Goal: Information Seeking & Learning: Learn about a topic

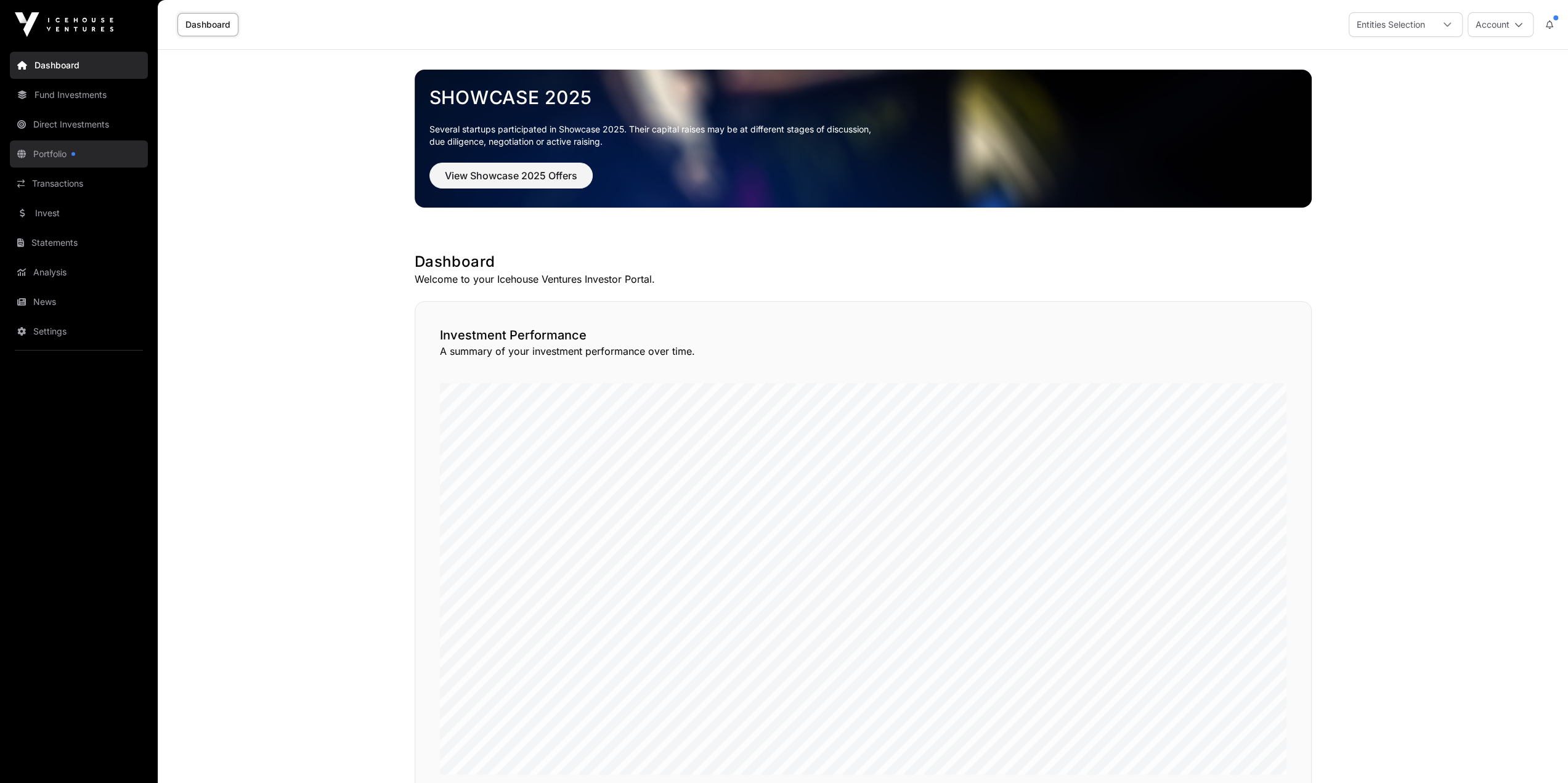
click at [85, 153] on link "Portfolio" at bounding box center [79, 154] width 138 height 27
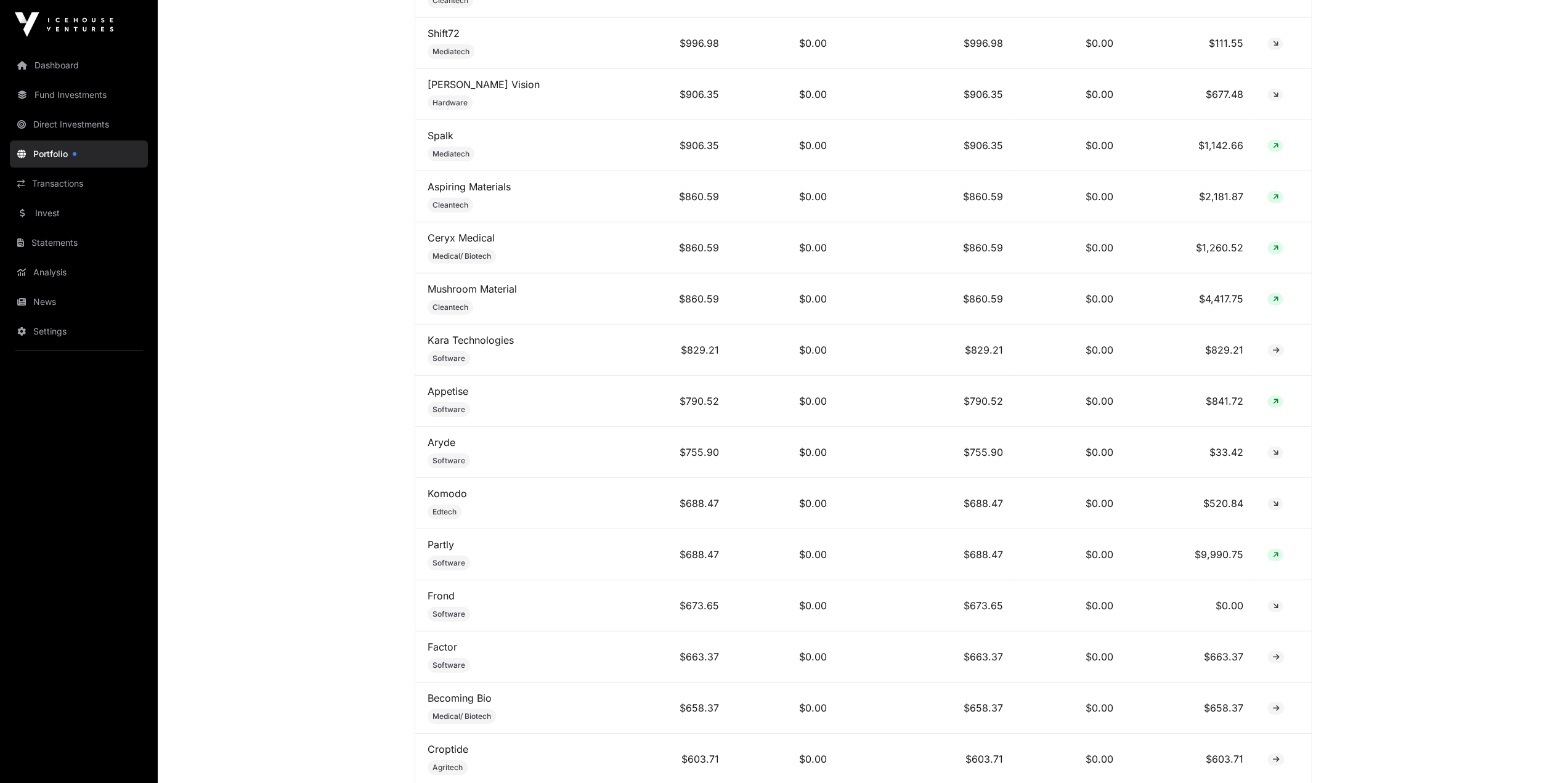
scroll to position [3389, 0]
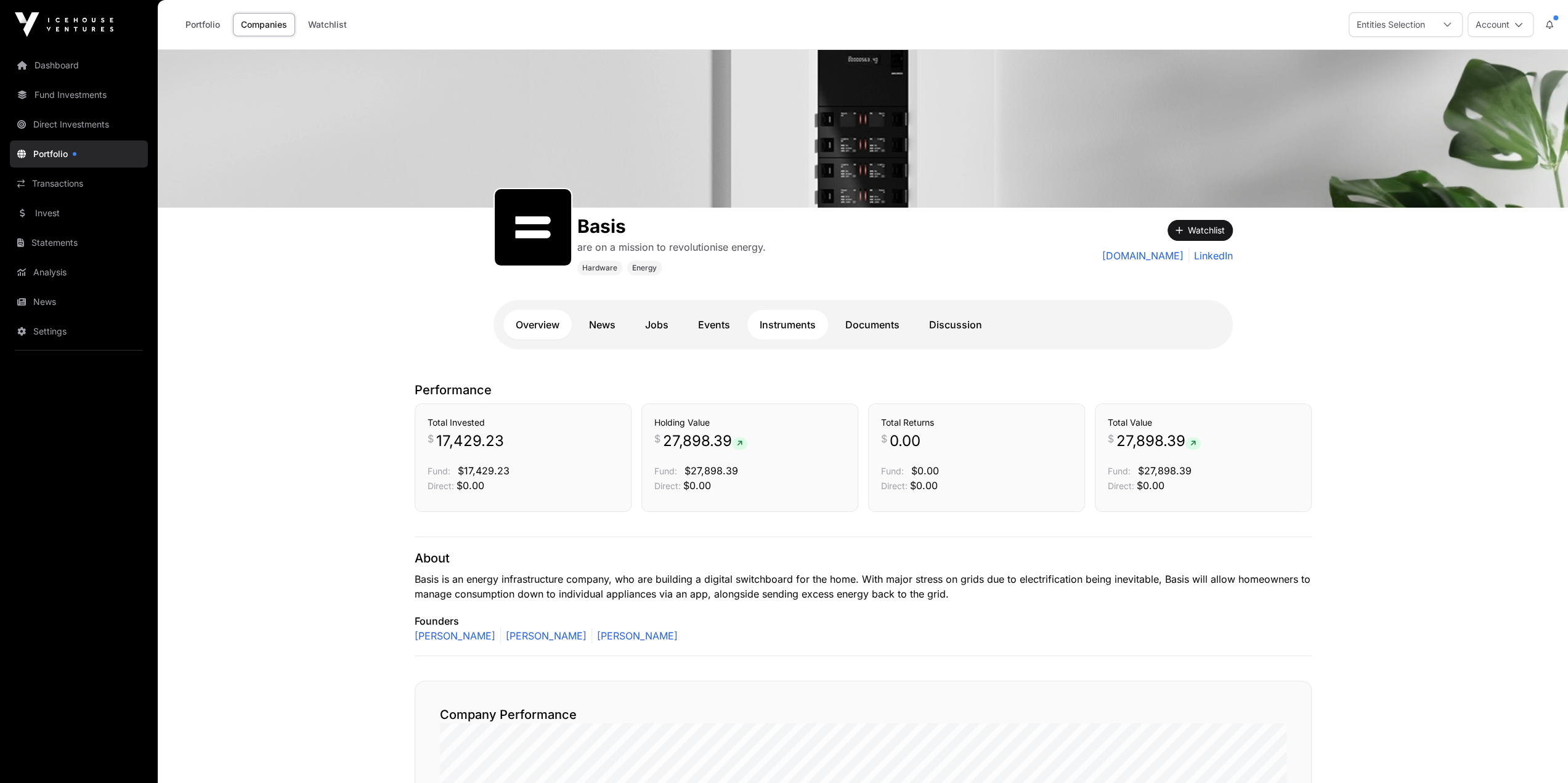
click at [784, 329] on link "Instruments" at bounding box center [787, 325] width 81 height 30
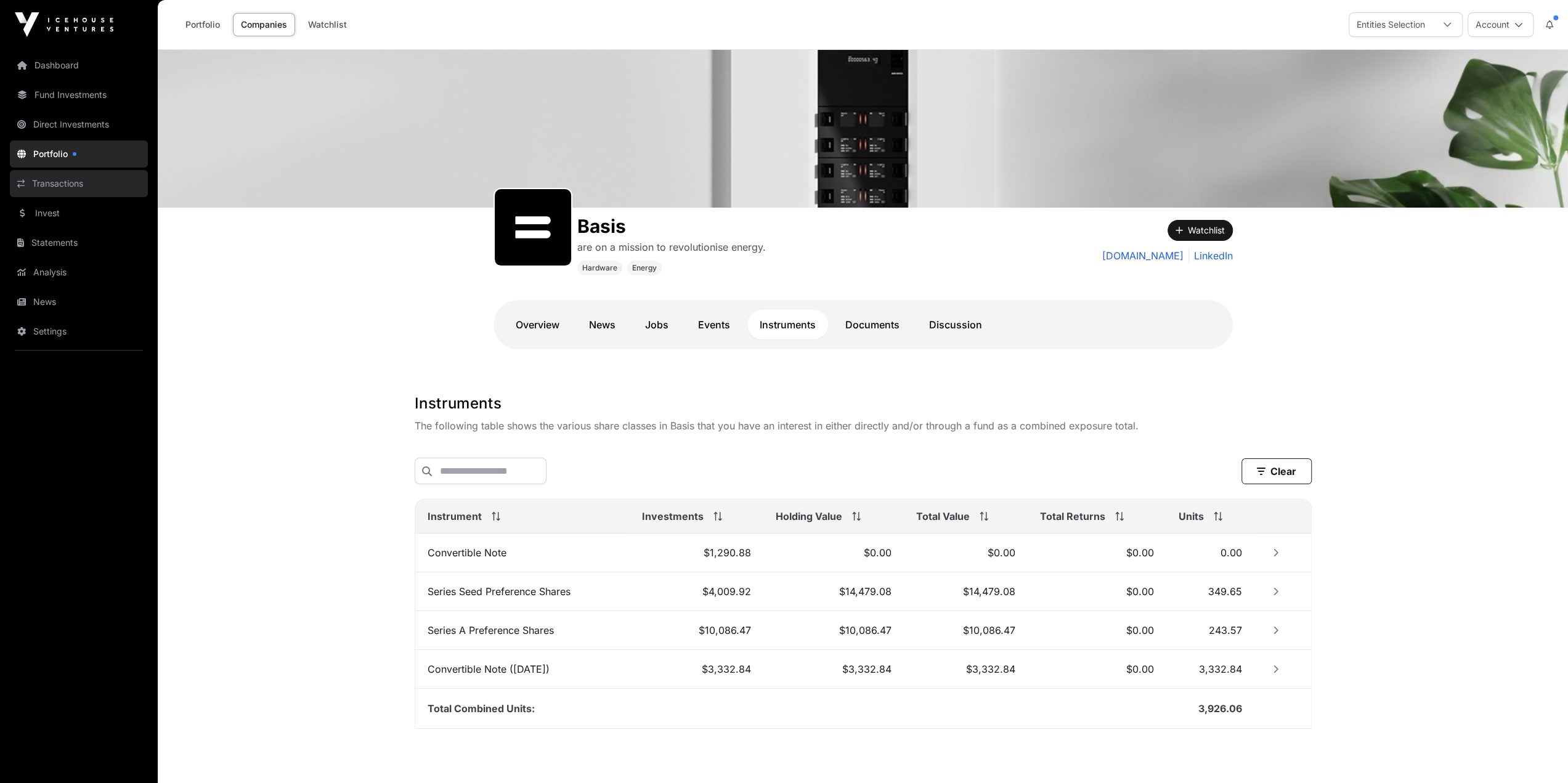
click at [84, 183] on link "Transactions" at bounding box center [79, 183] width 138 height 27
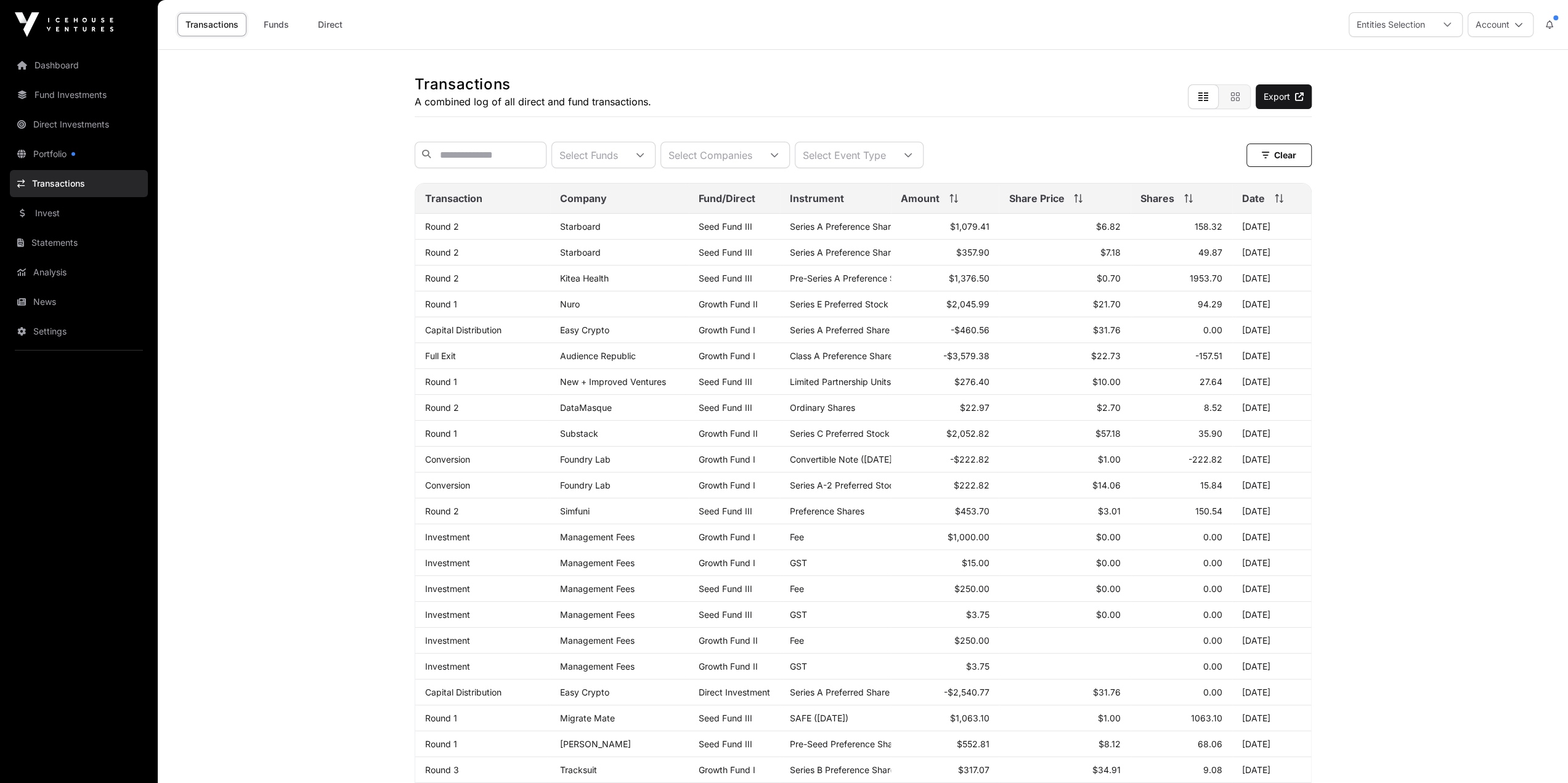
click at [277, 220] on main "Transactions A combined log of all direct and fund transactions. Export Select …" at bounding box center [863, 590] width 1410 height 1082
click at [334, 278] on main "Transactions A combined log of all direct and fund transactions. Export Select …" at bounding box center [863, 590] width 1410 height 1082
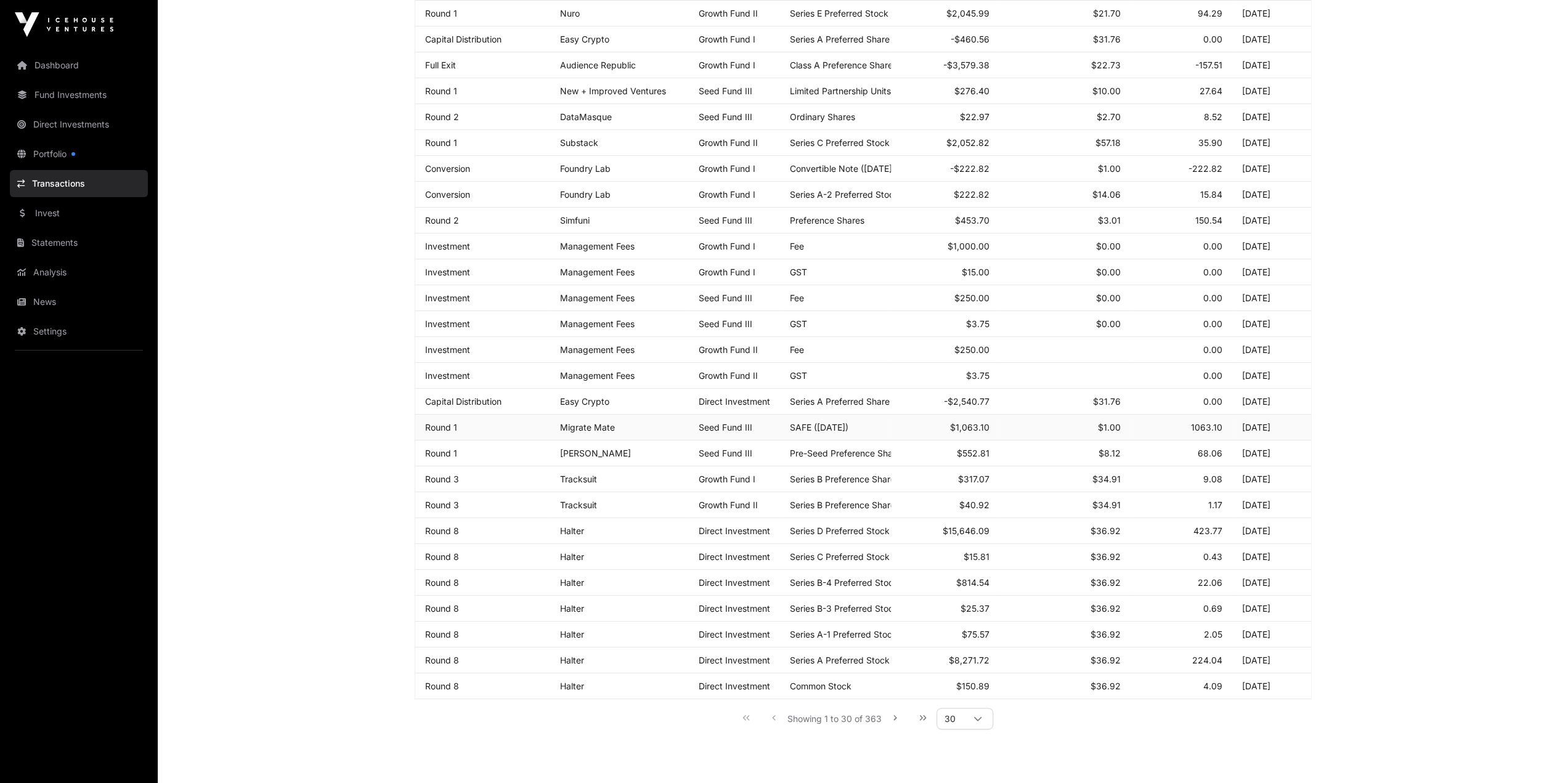
scroll to position [308, 0]
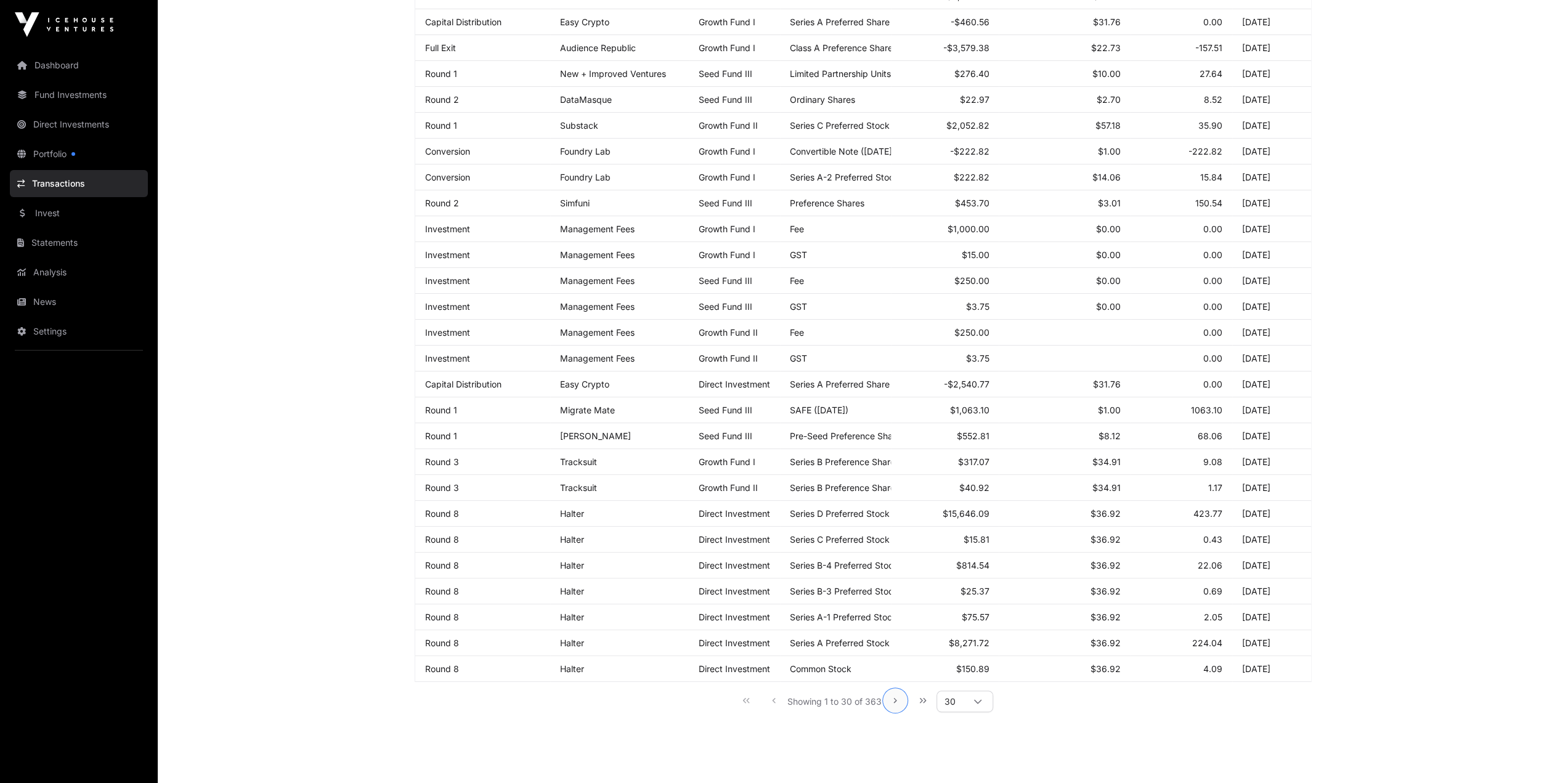
click at [891, 697] on icon "Next Page" at bounding box center [895, 700] width 8 height 8
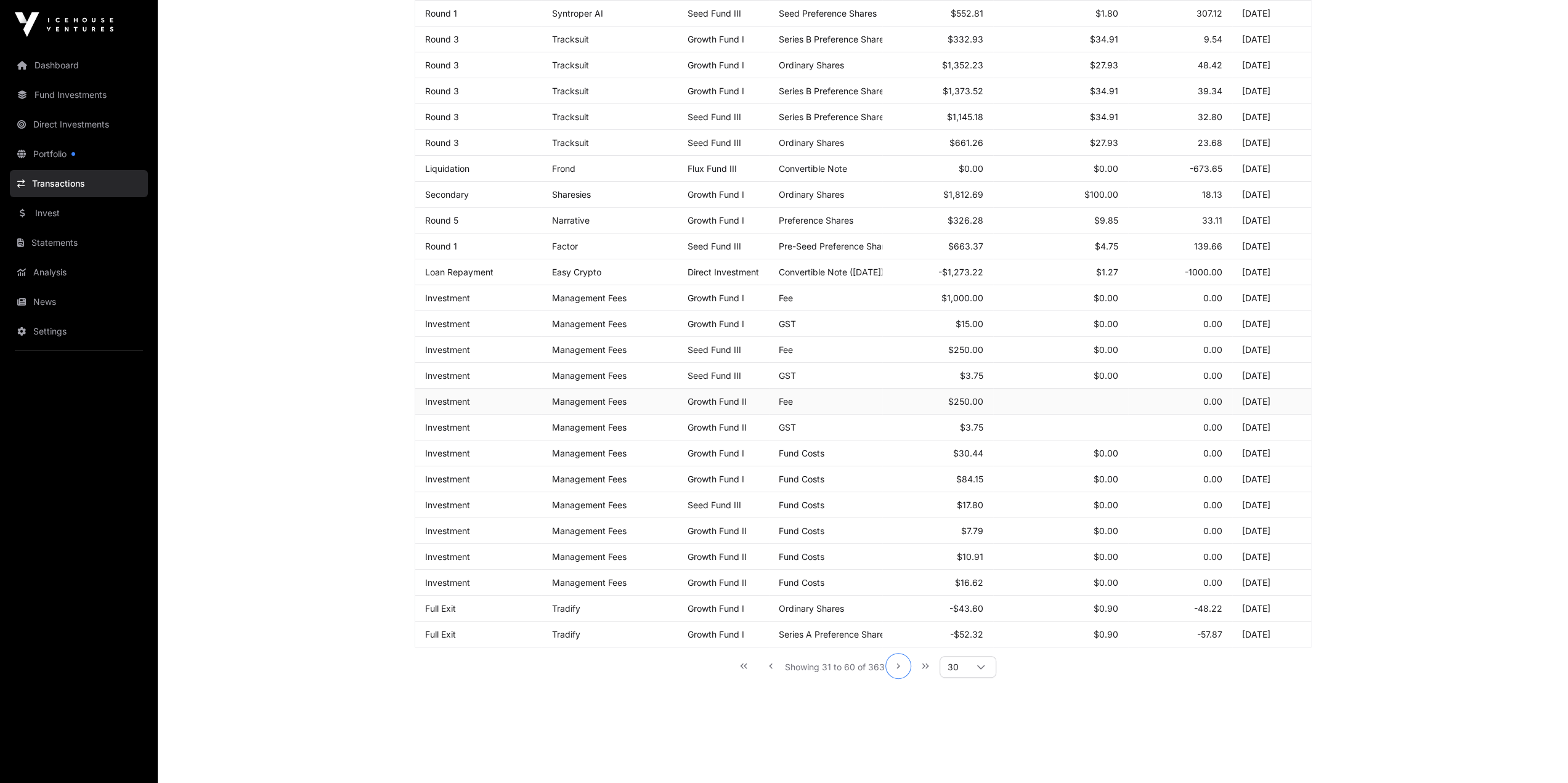
scroll to position [342, 0]
click at [883, 652] on div "Showing 31 to 60 of 363 30" at bounding box center [862, 666] width 266 height 28
click at [893, 661] on button "Next Page" at bounding box center [898, 666] width 25 height 25
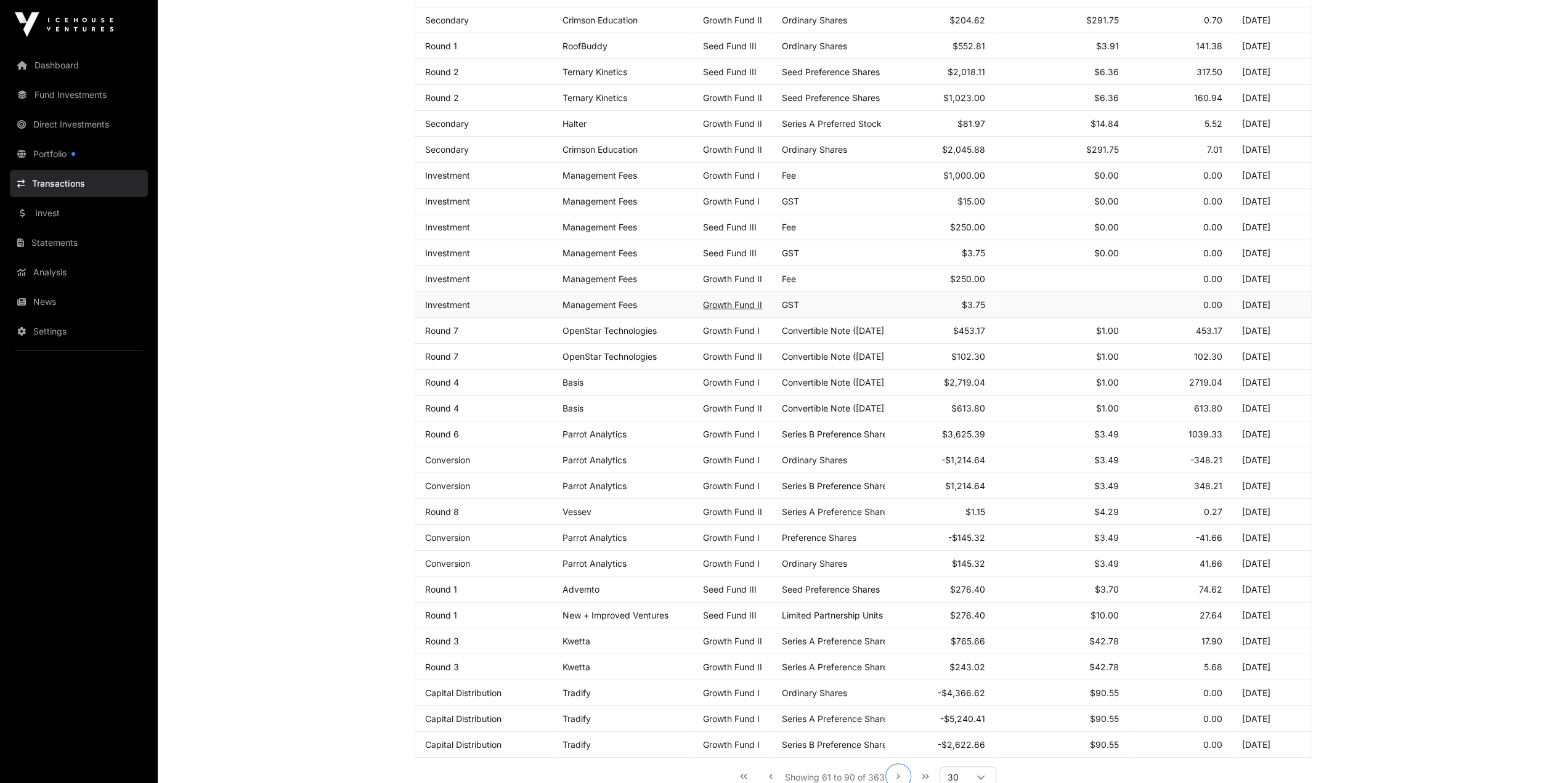
scroll to position [0, 0]
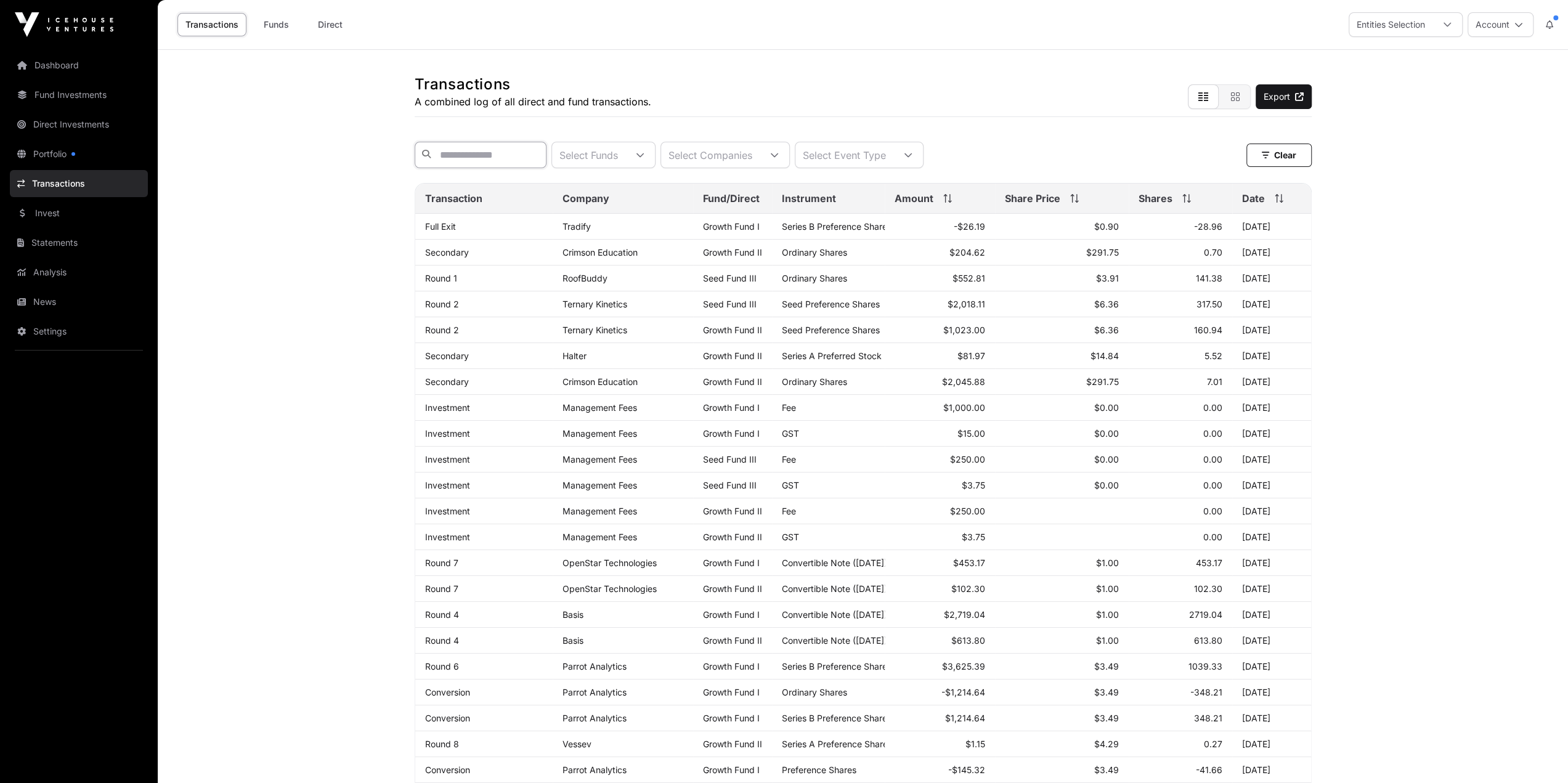
click at [498, 150] on input "text" at bounding box center [480, 155] width 132 height 27
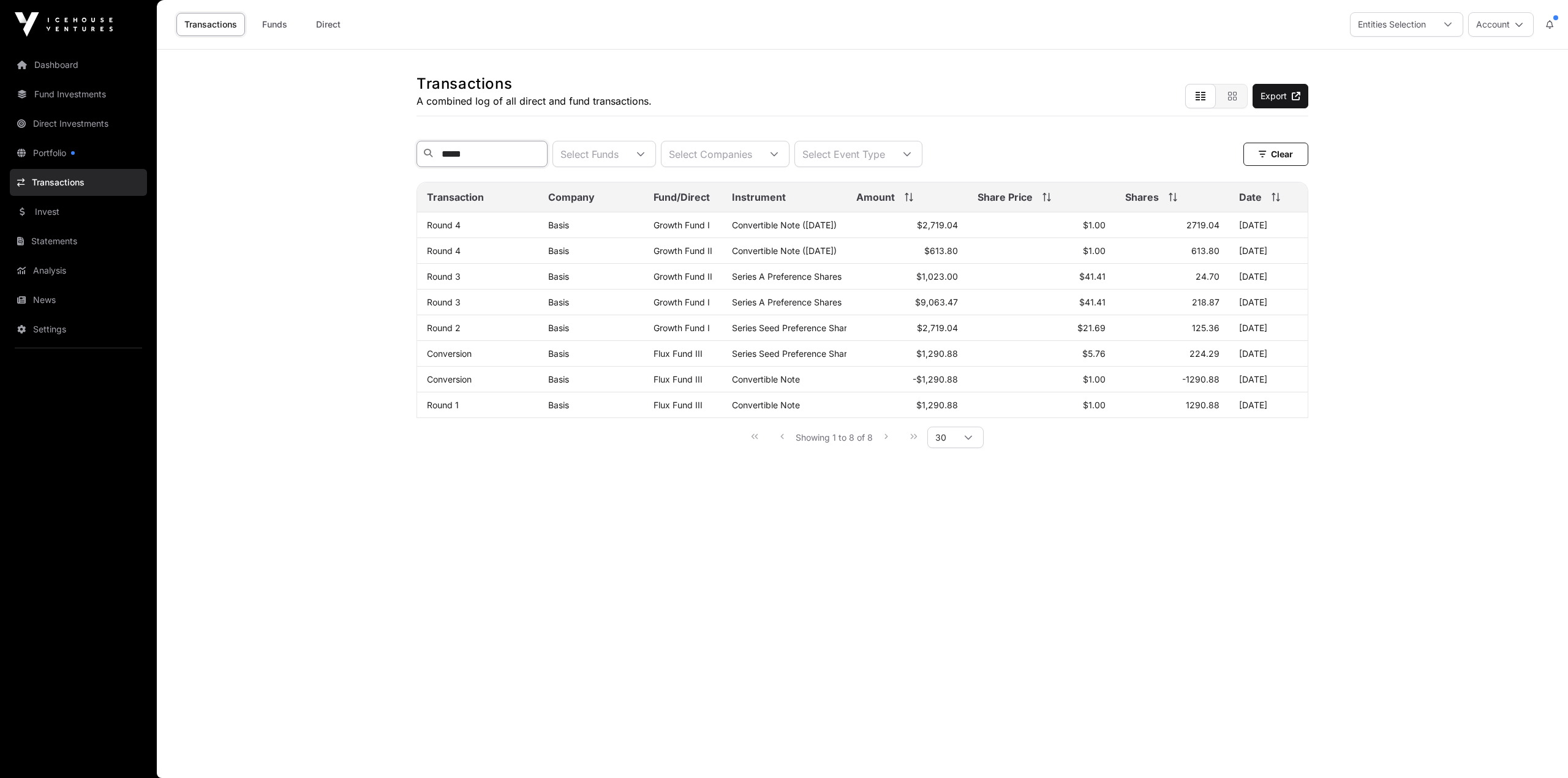
type input "*****"
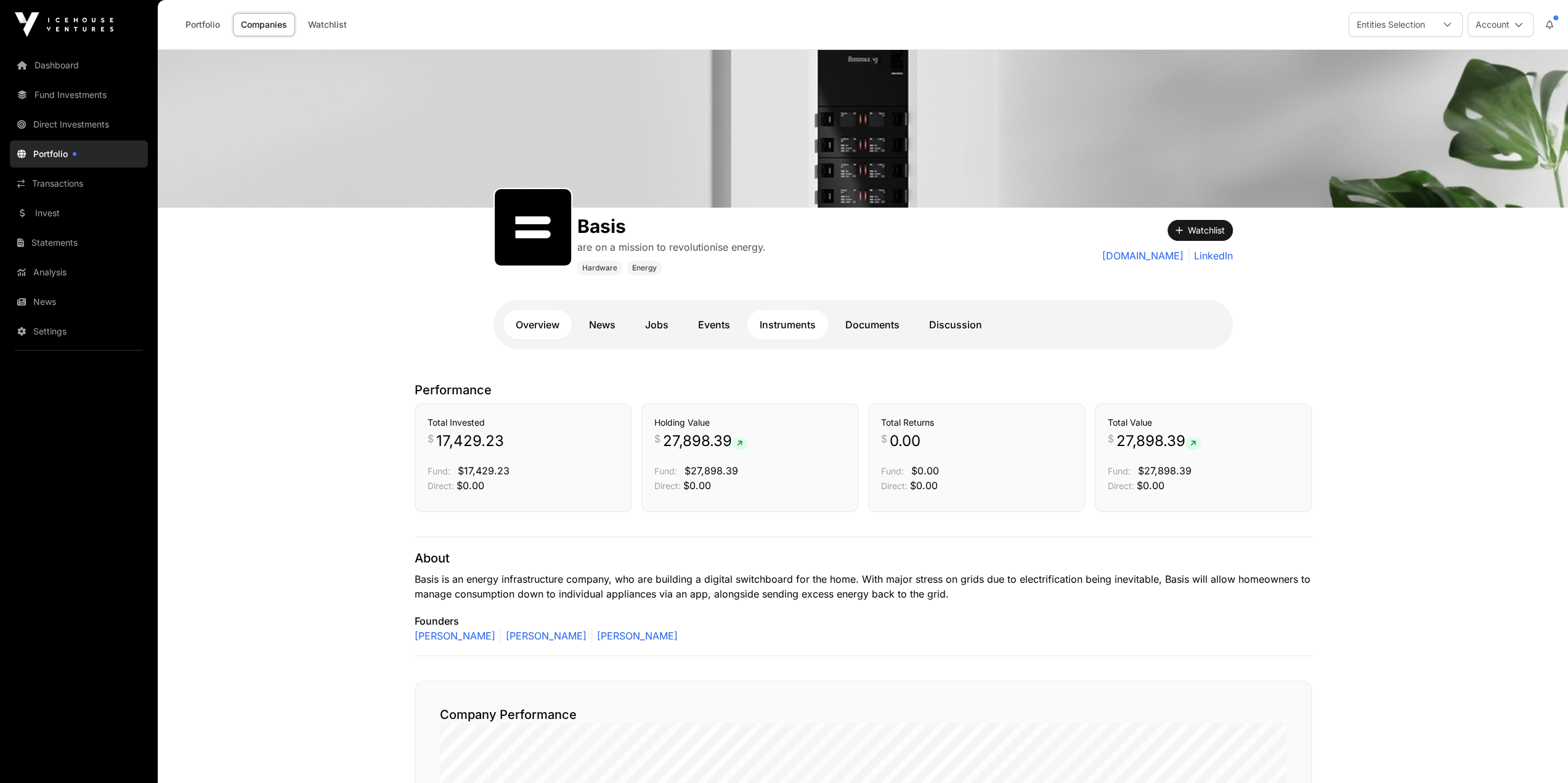
click at [776, 329] on link "Instruments" at bounding box center [787, 325] width 81 height 30
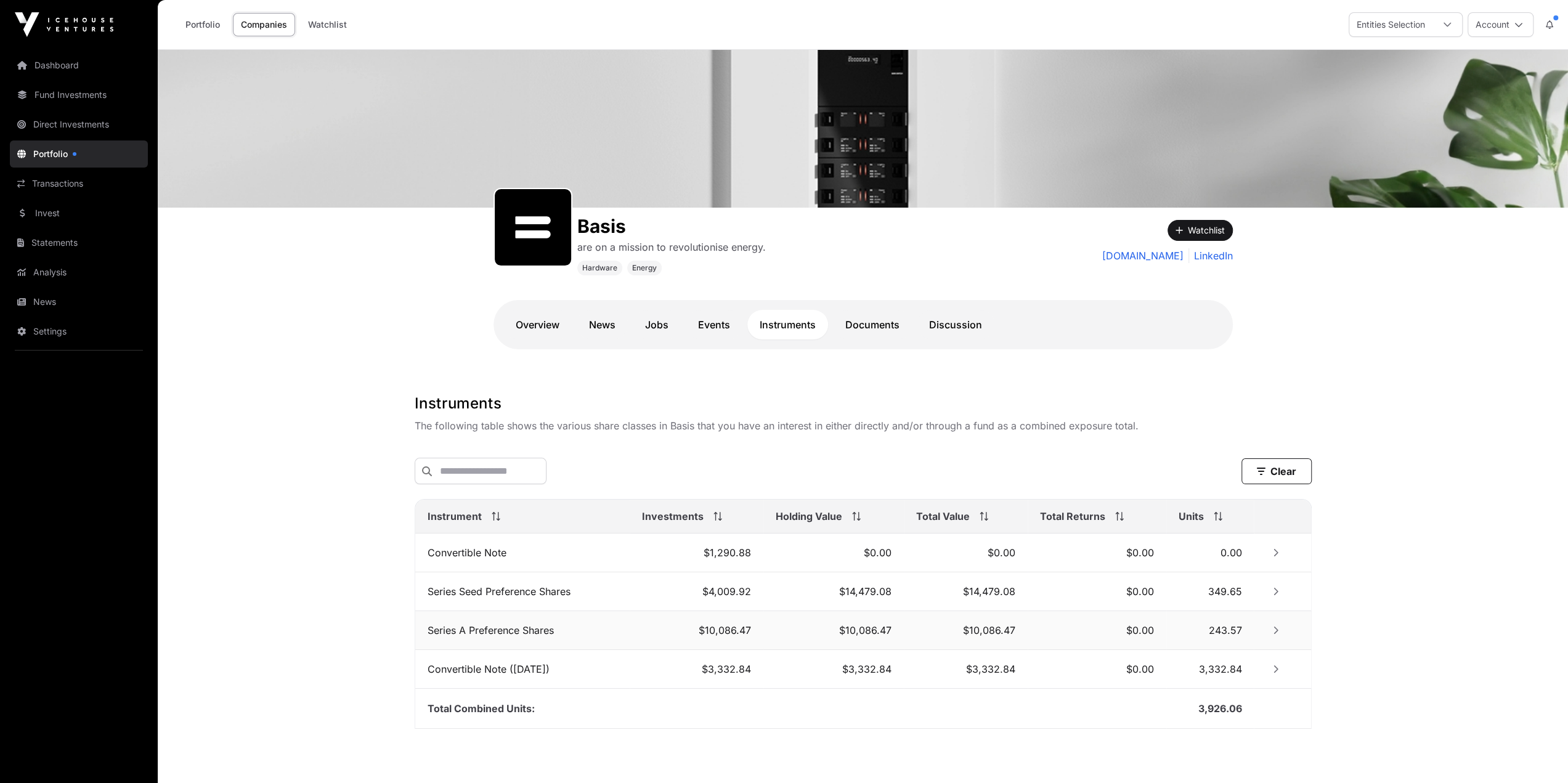
drag, startPoint x: 1274, startPoint y: 630, endPoint x: 1265, endPoint y: 614, distance: 18.4
click at [1274, 629] on icon "Row Collapsed" at bounding box center [1276, 630] width 8 height 8
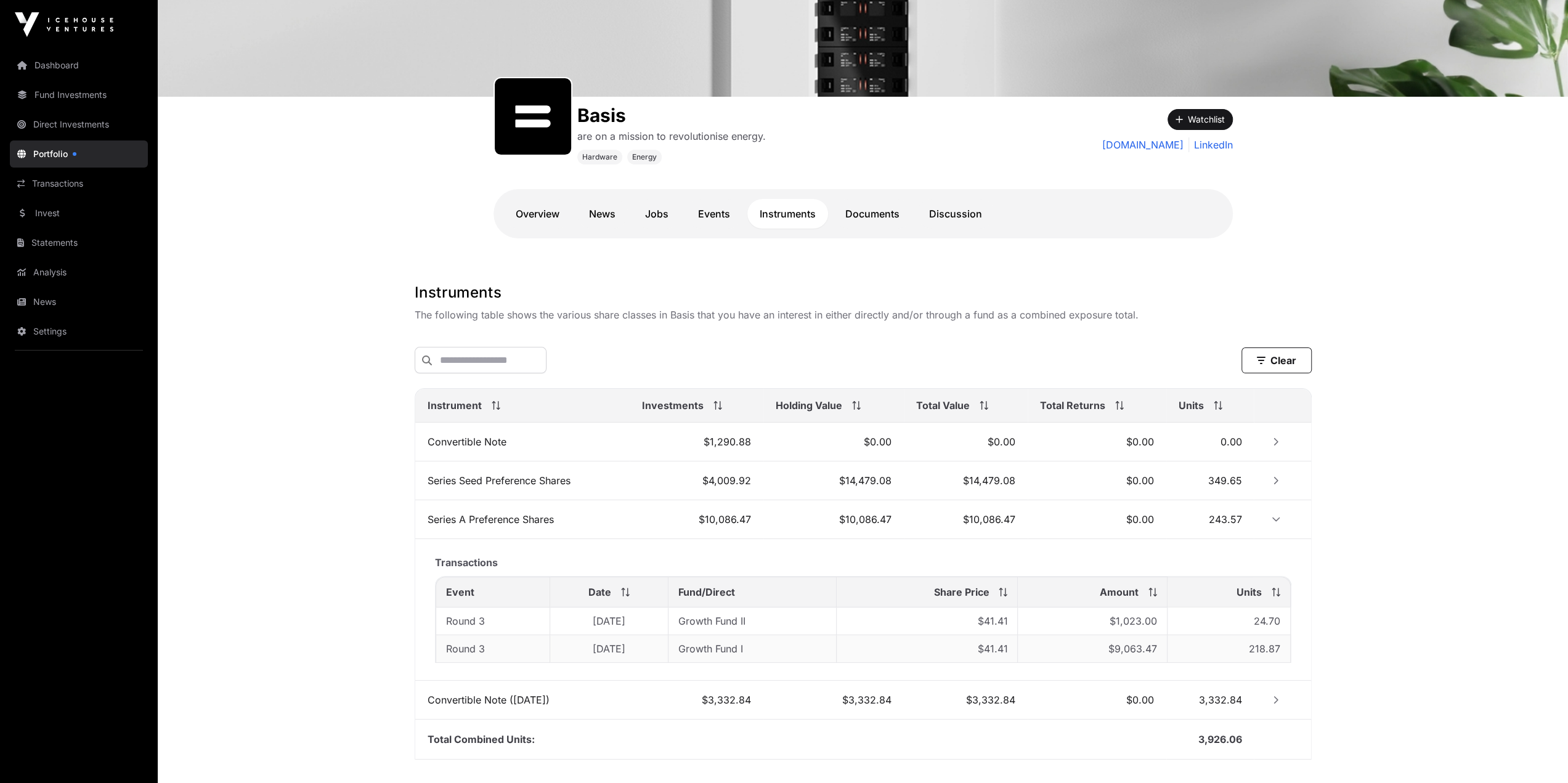
scroll to position [187, 0]
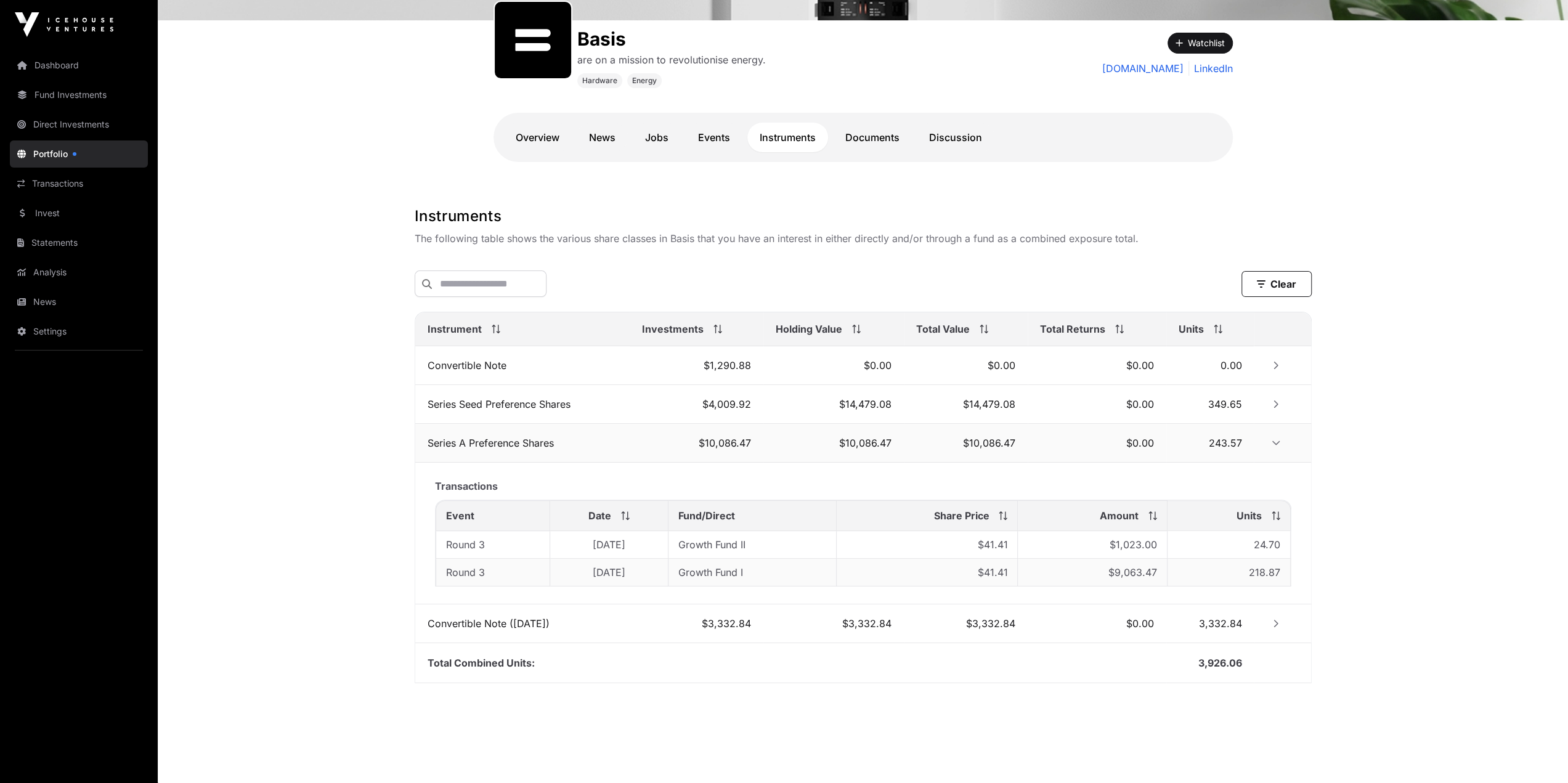
click at [1279, 439] on icon "Row Expanded" at bounding box center [1276, 443] width 8 height 8
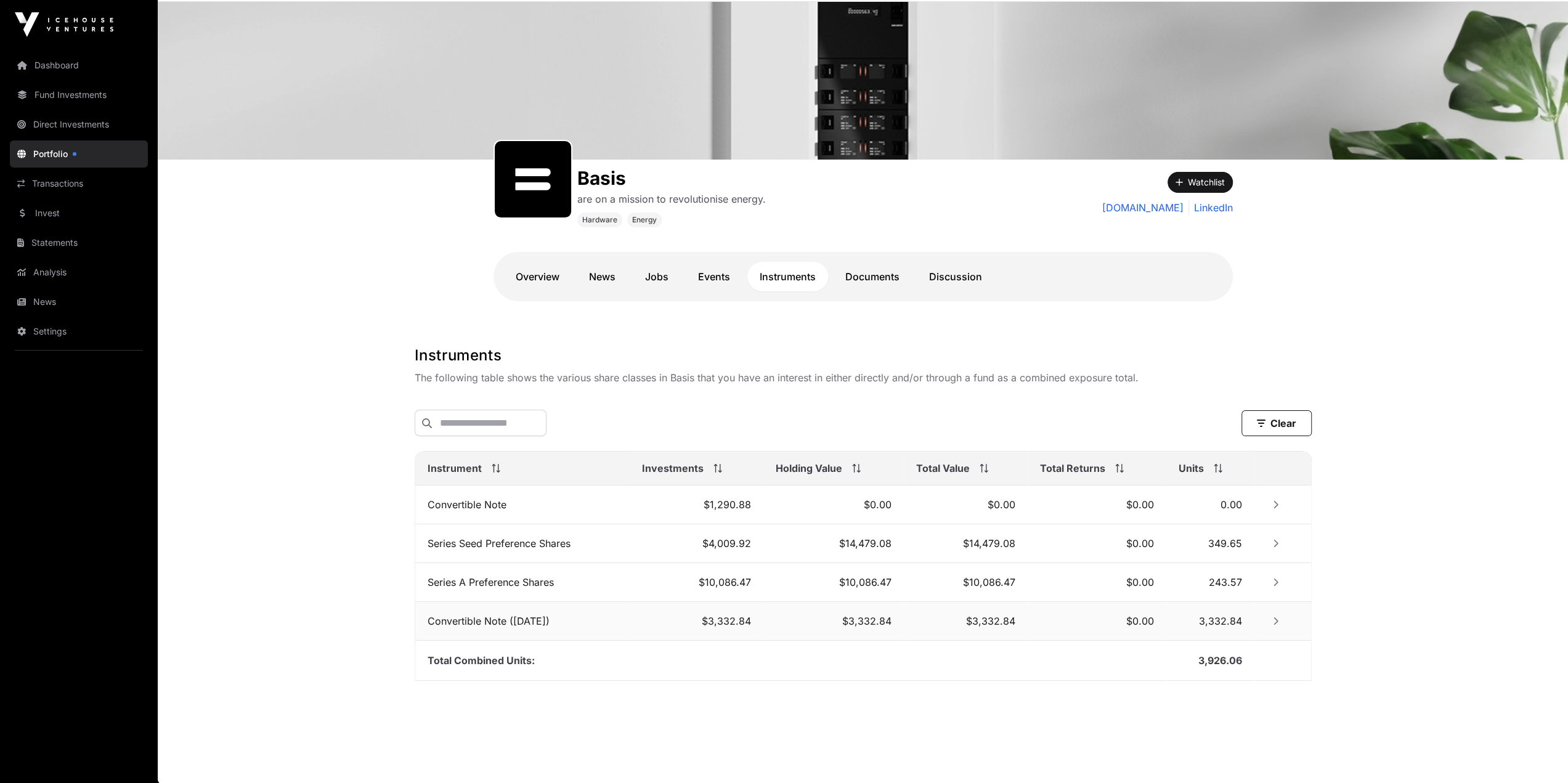
click at [1276, 619] on icon "Row Collapsed" at bounding box center [1276, 621] width 8 height 8
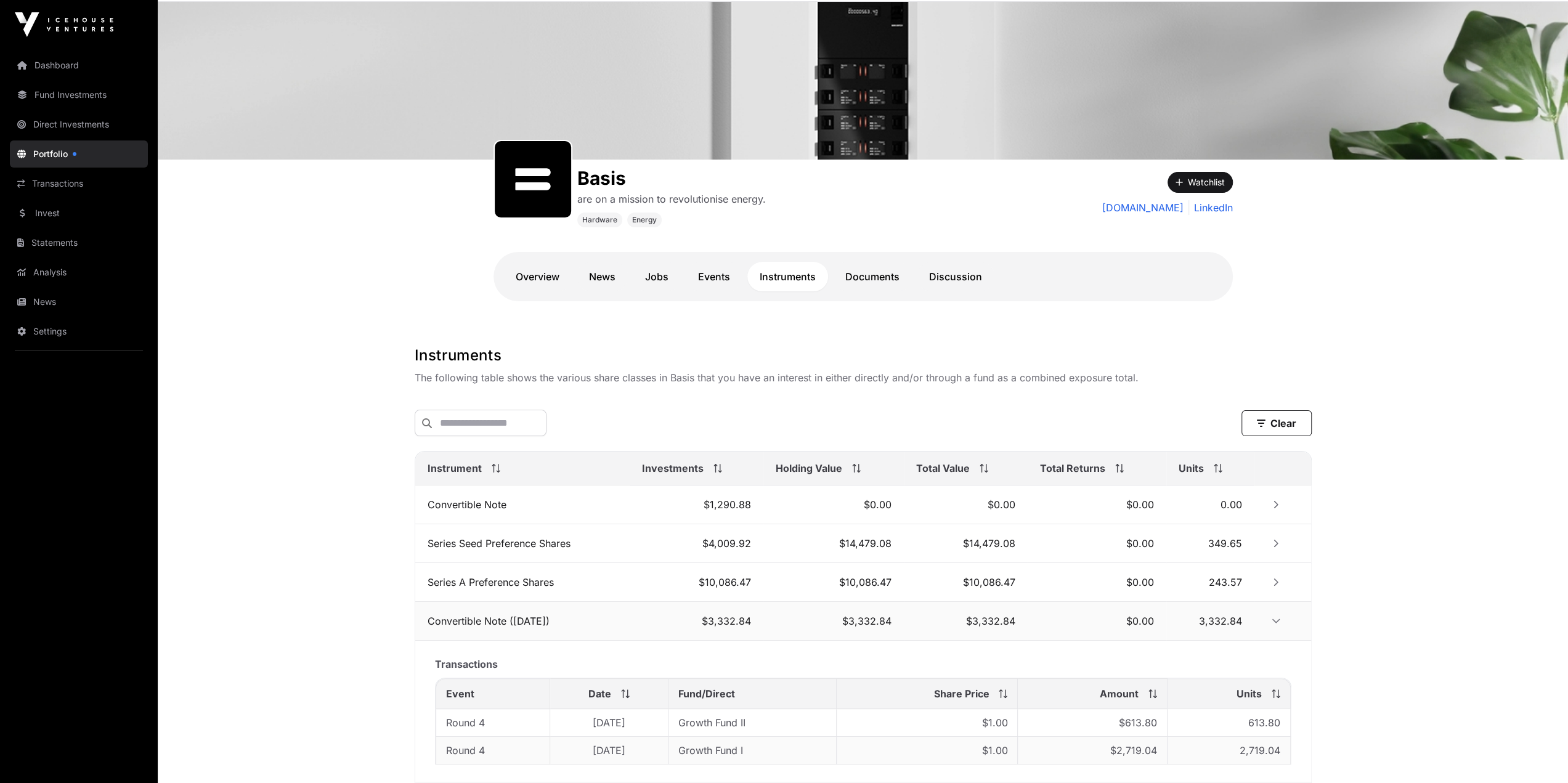
click at [1276, 618] on icon "Row Expanded" at bounding box center [1276, 621] width 8 height 8
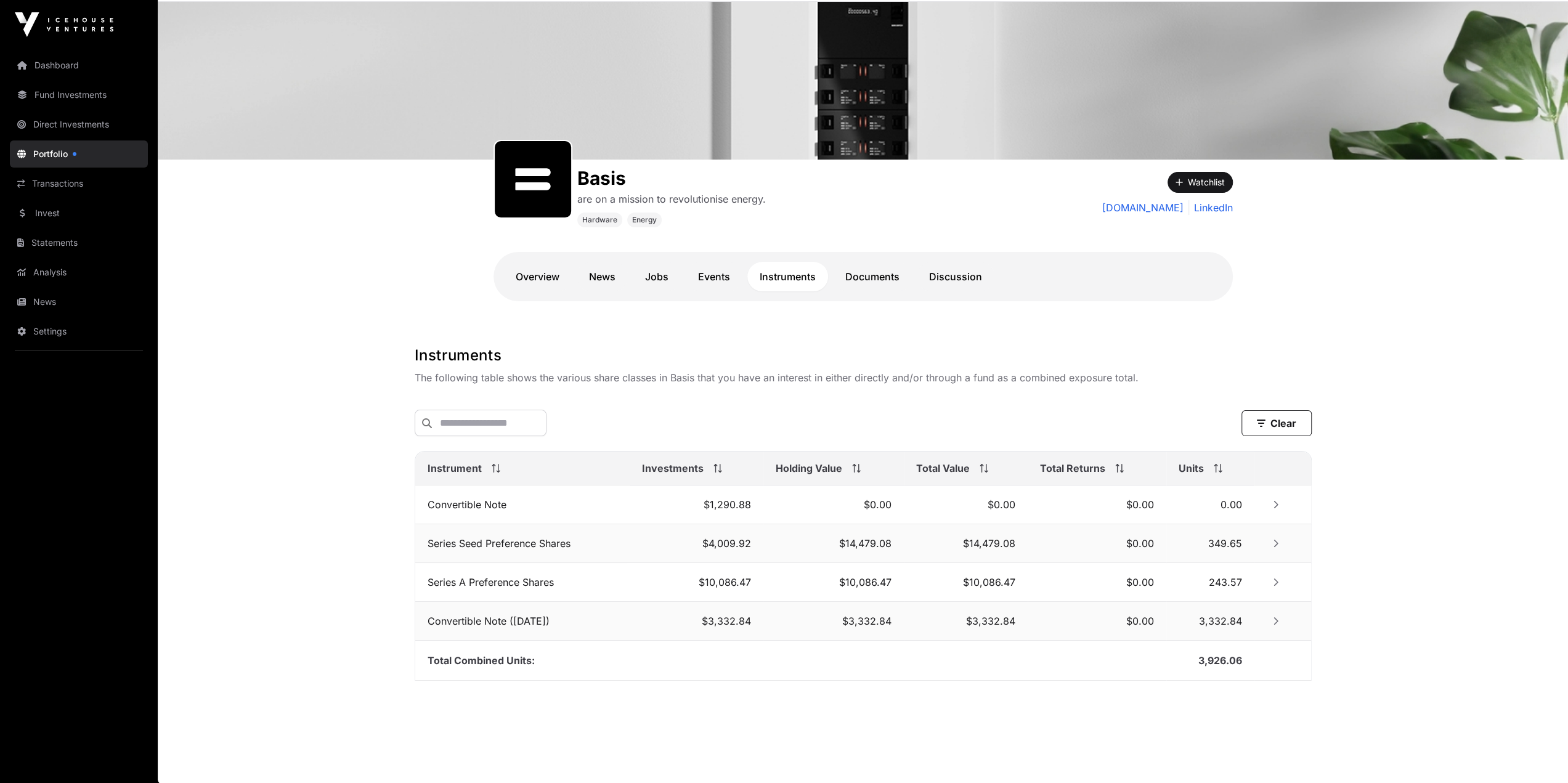
click at [1275, 543] on icon "Row Collapsed" at bounding box center [1276, 543] width 8 height 8
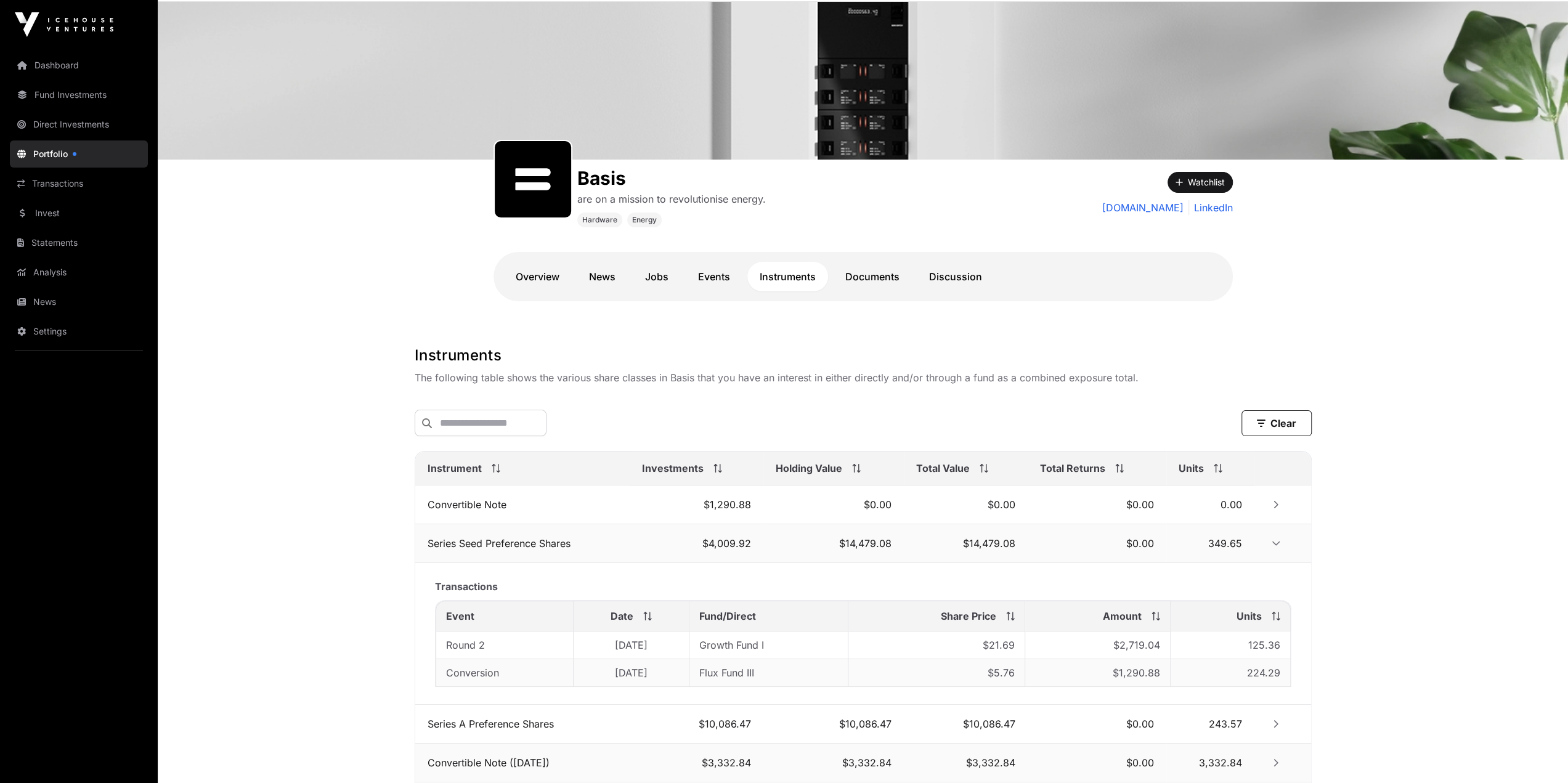
click at [1274, 542] on icon "Row Expanded" at bounding box center [1276, 543] width 8 height 8
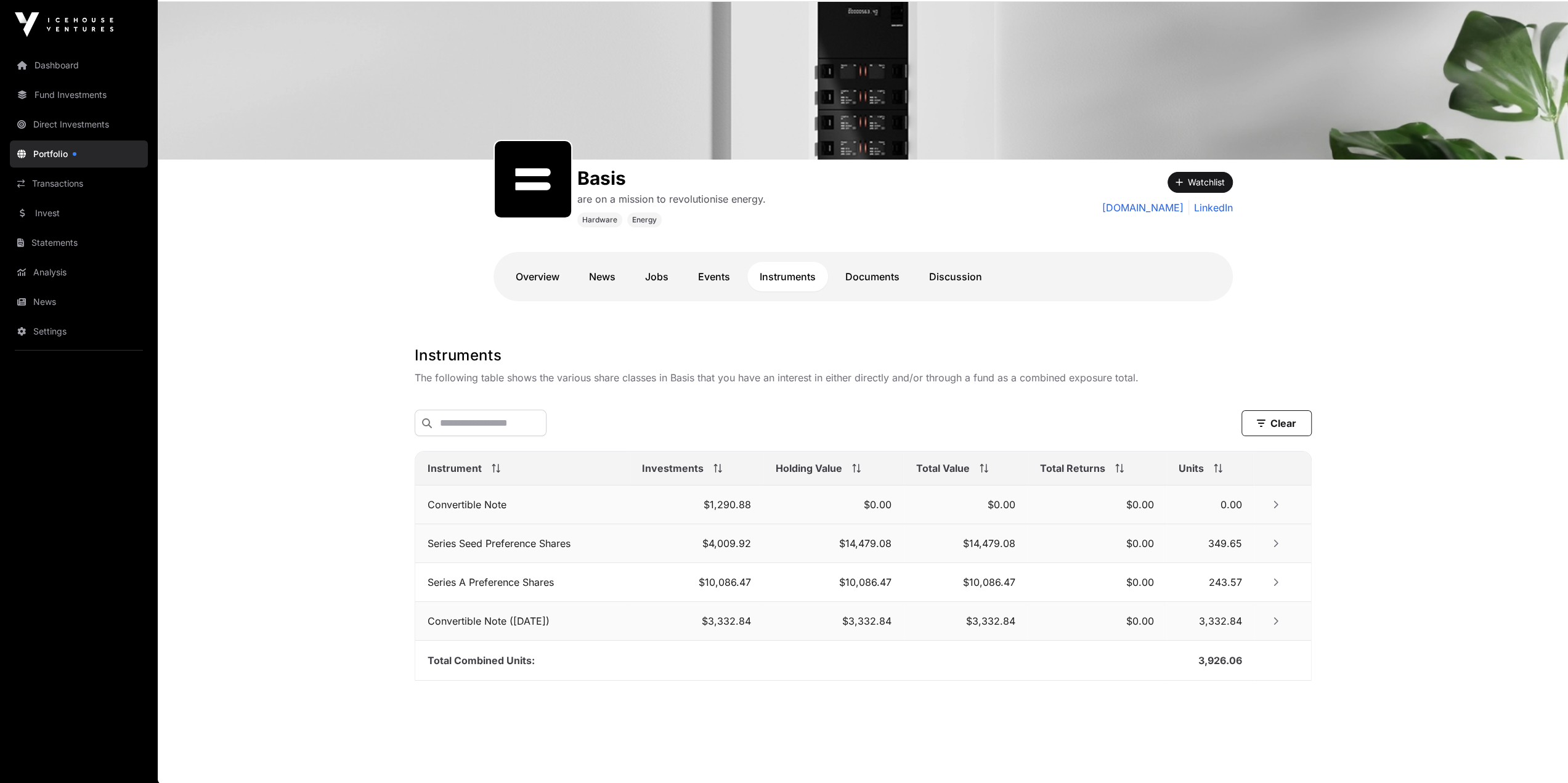
click at [1276, 505] on icon "Row Collapsed" at bounding box center [1276, 504] width 8 height 8
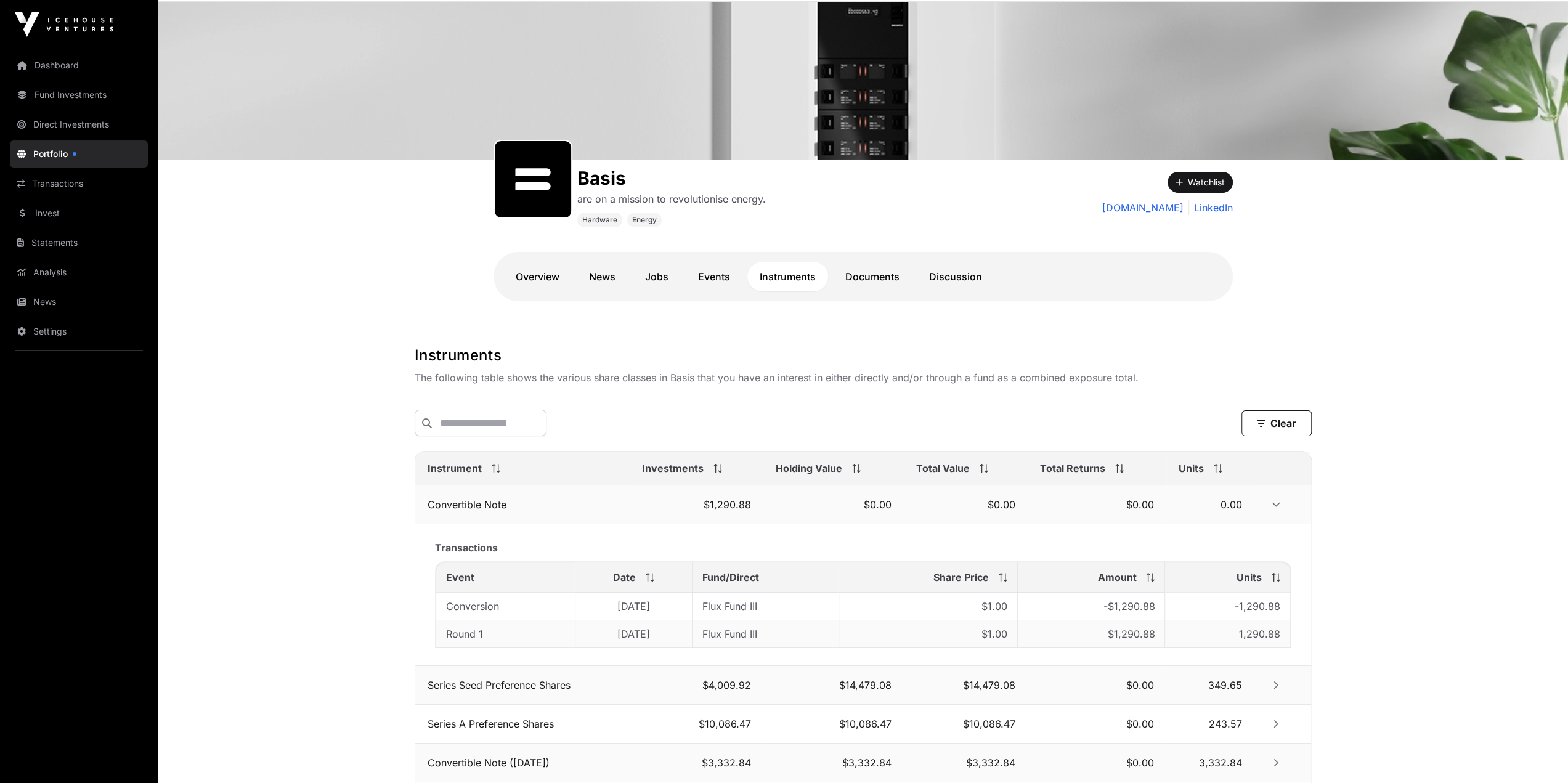
click at [1276, 507] on icon "Row Expanded" at bounding box center [1276, 504] width 8 height 8
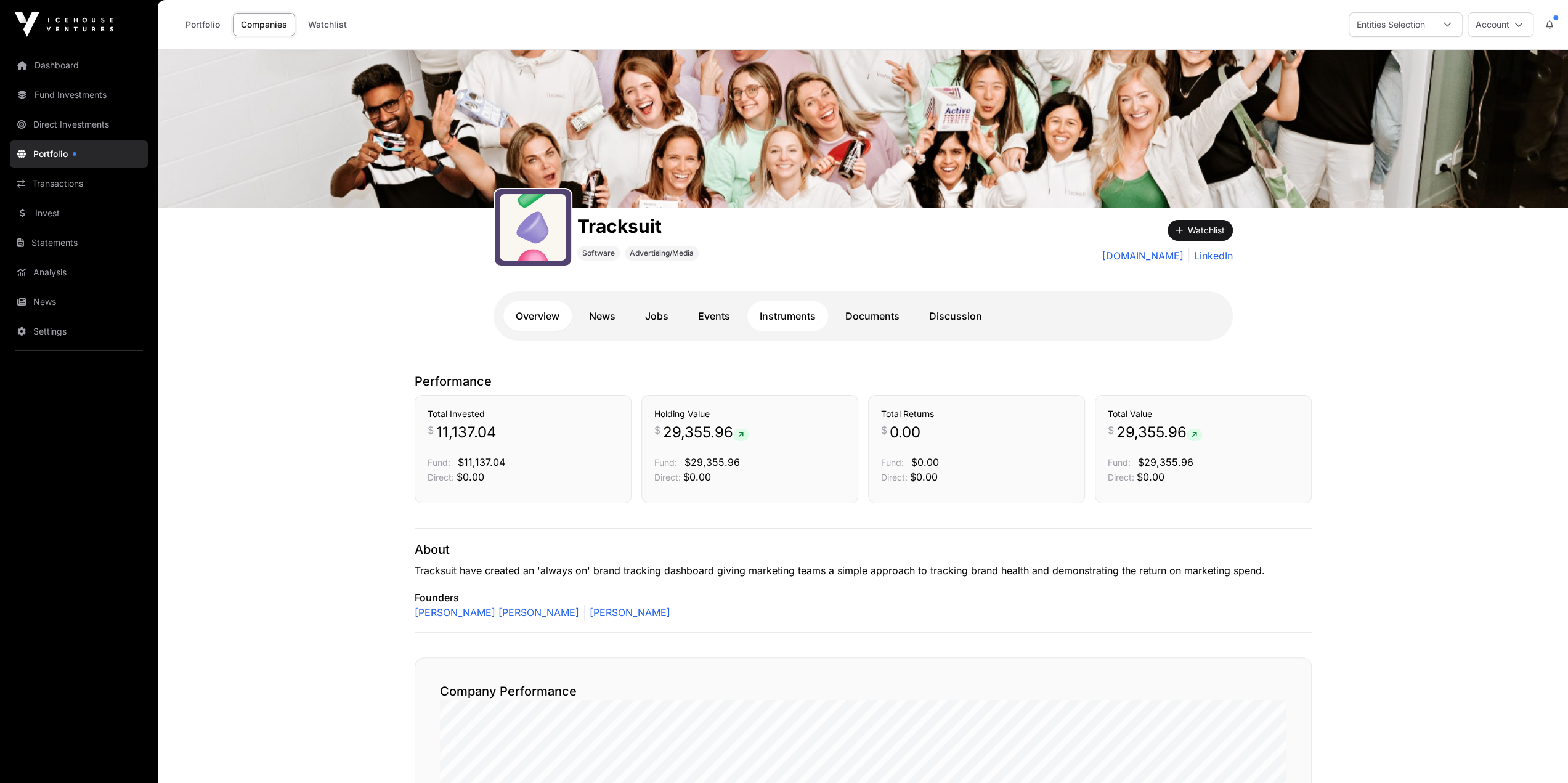
click at [793, 321] on link "Instruments" at bounding box center [787, 316] width 81 height 30
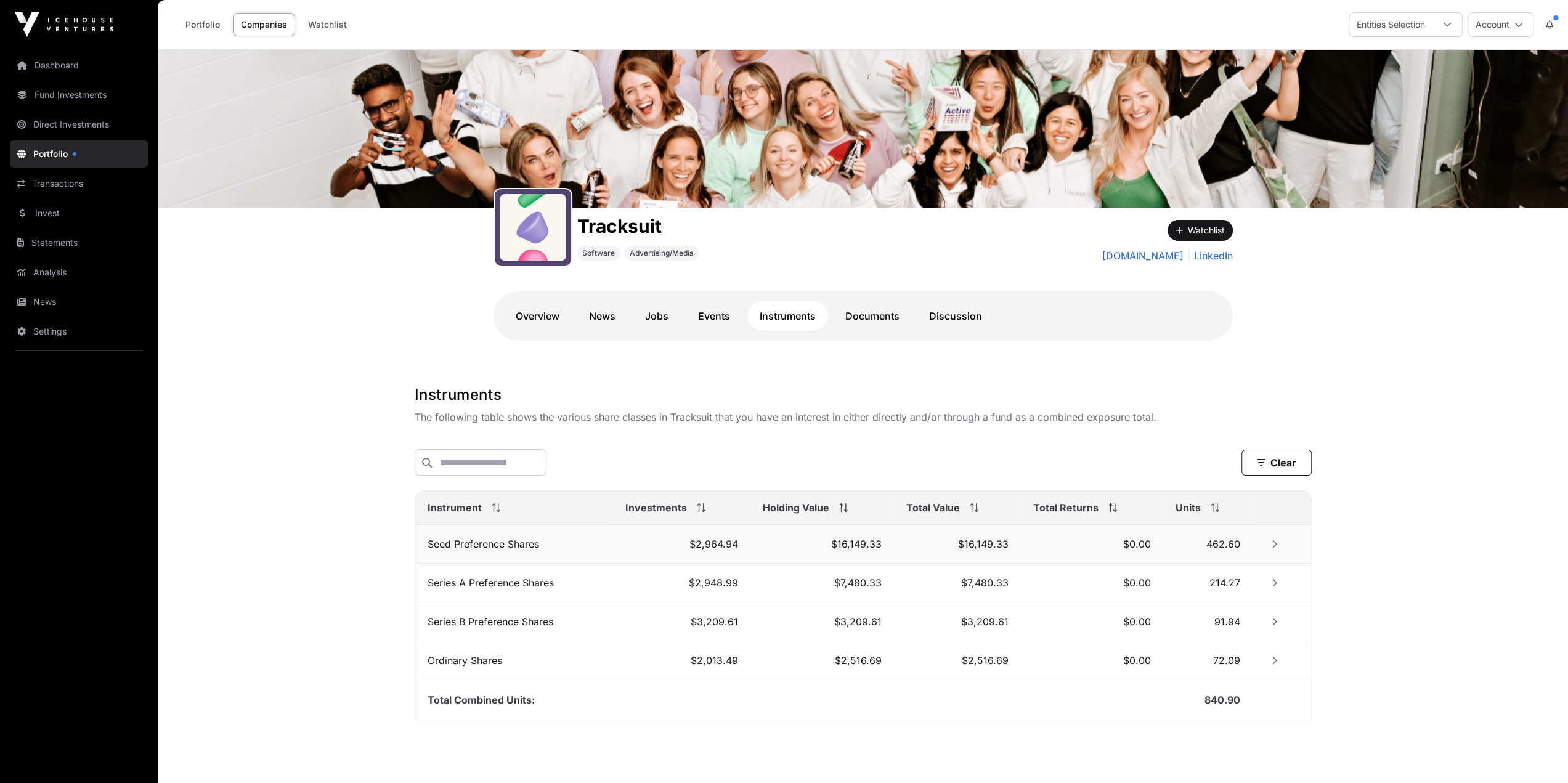
click at [1273, 544] on icon "Row Collapsed" at bounding box center [1274, 543] width 8 height 8
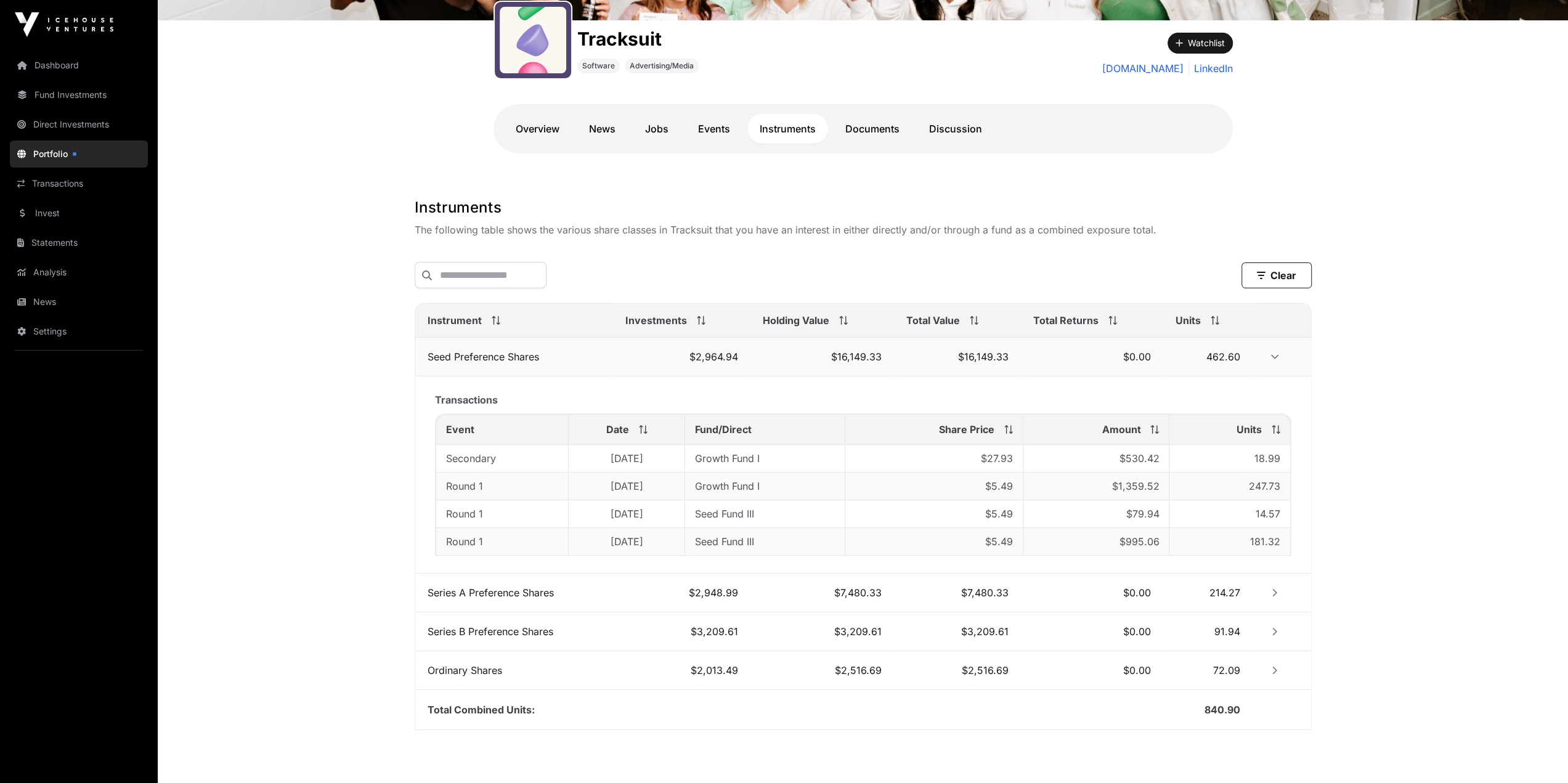
scroll to position [205, 0]
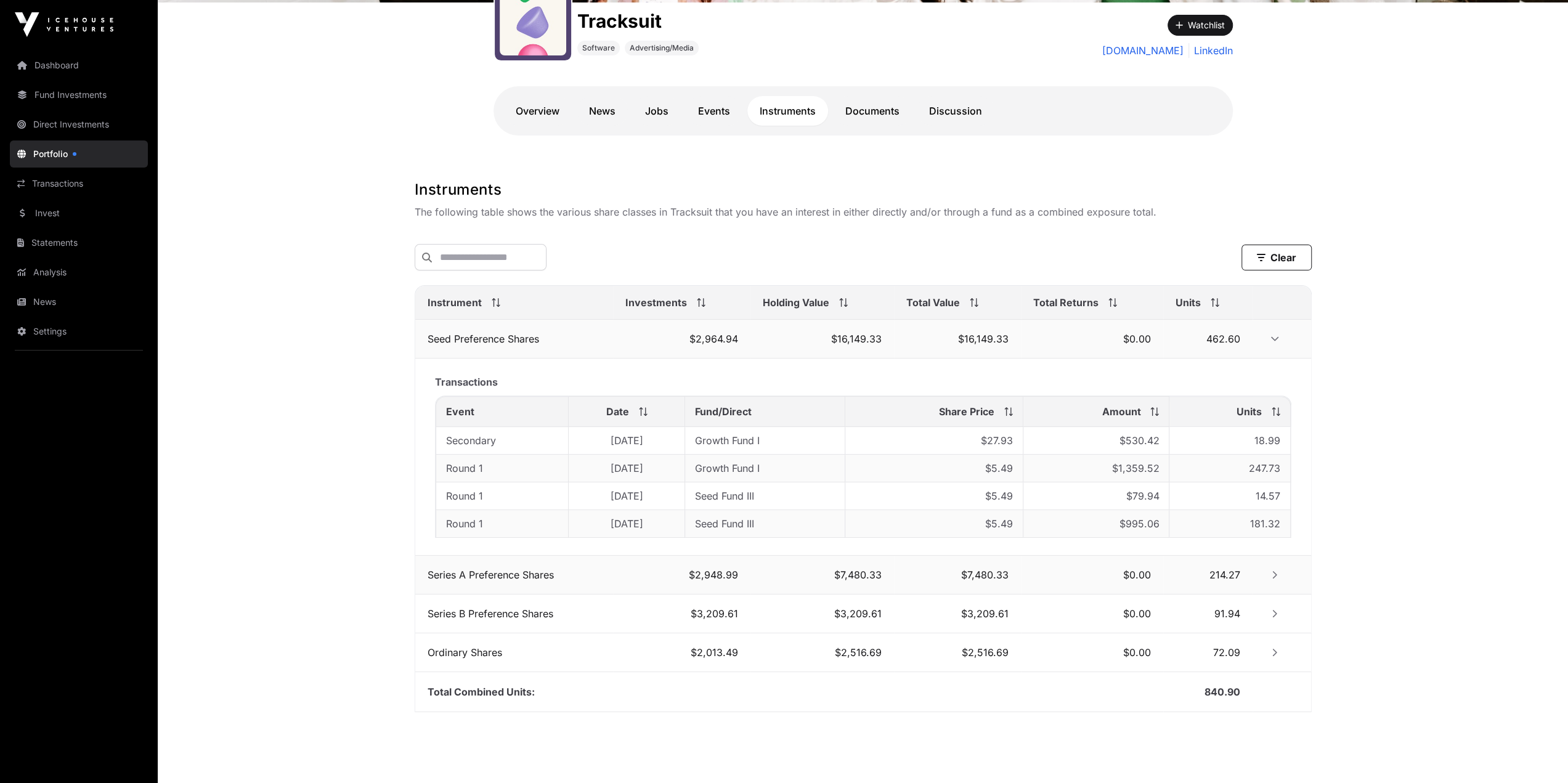
click at [1274, 580] on button "Row Collapsed" at bounding box center [1275, 575] width 20 height 20
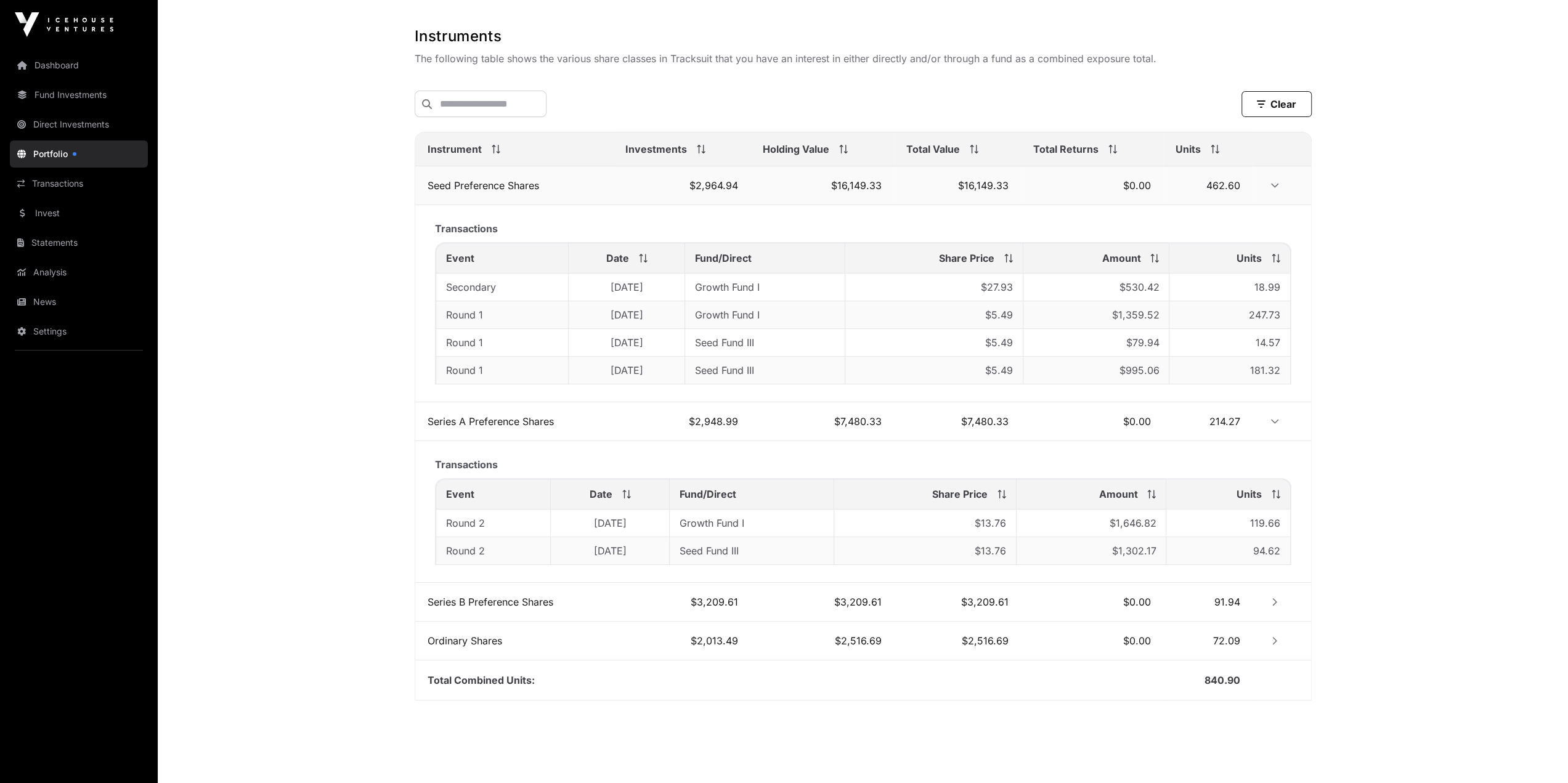
scroll to position [372, 0]
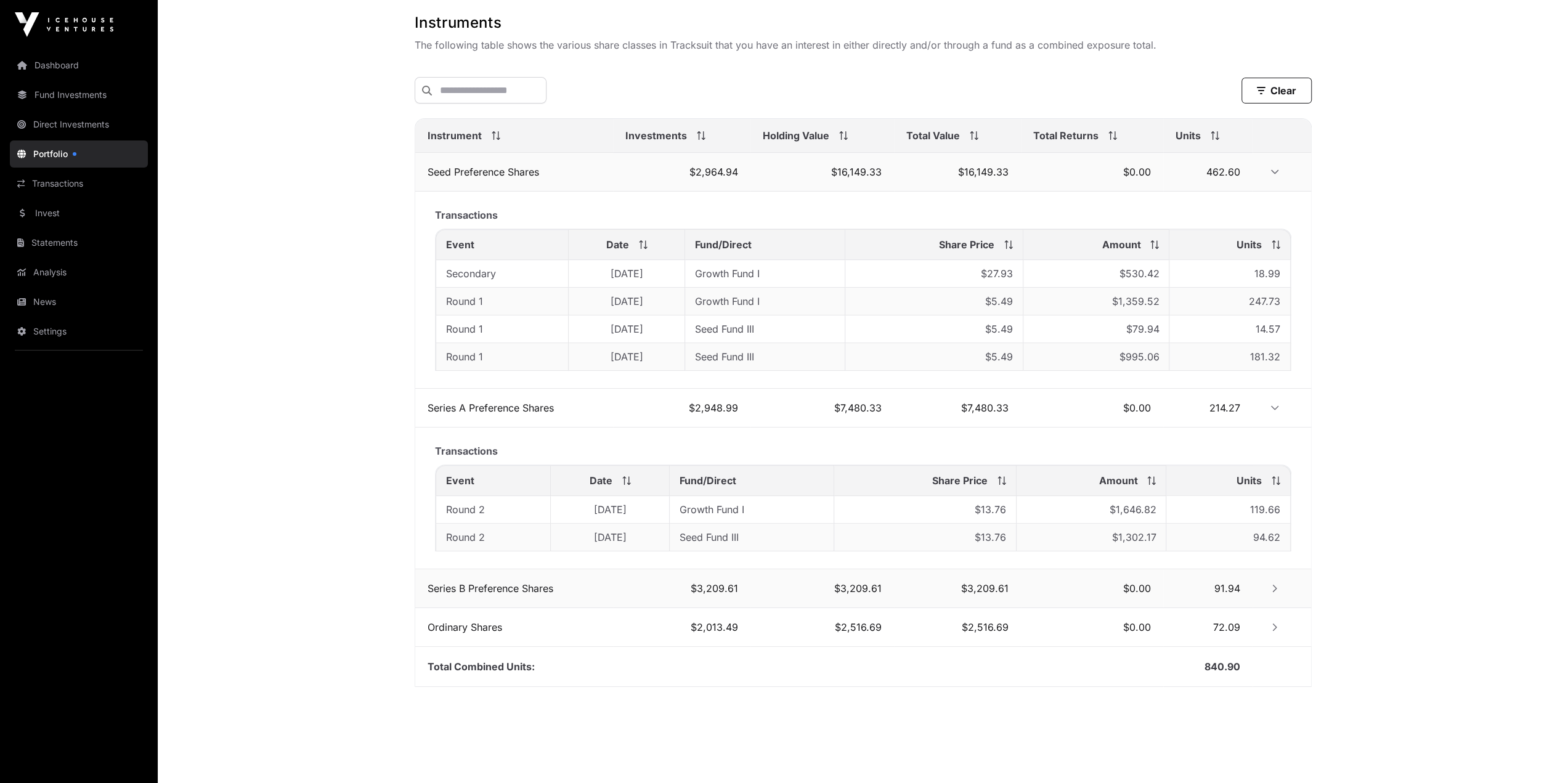
click at [1273, 585] on icon "Row Collapsed" at bounding box center [1275, 589] width 5 height 8
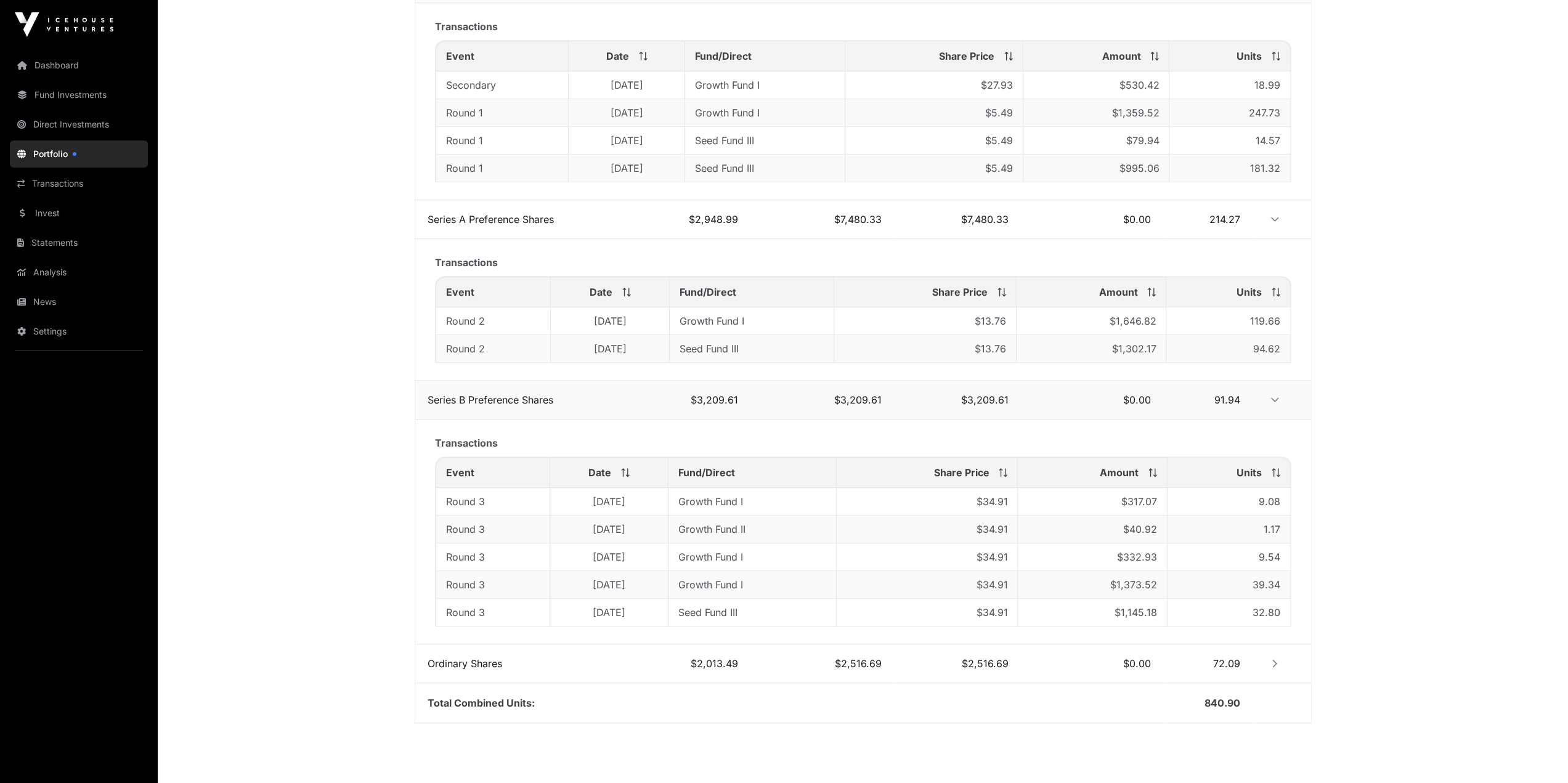
scroll to position [593, 0]
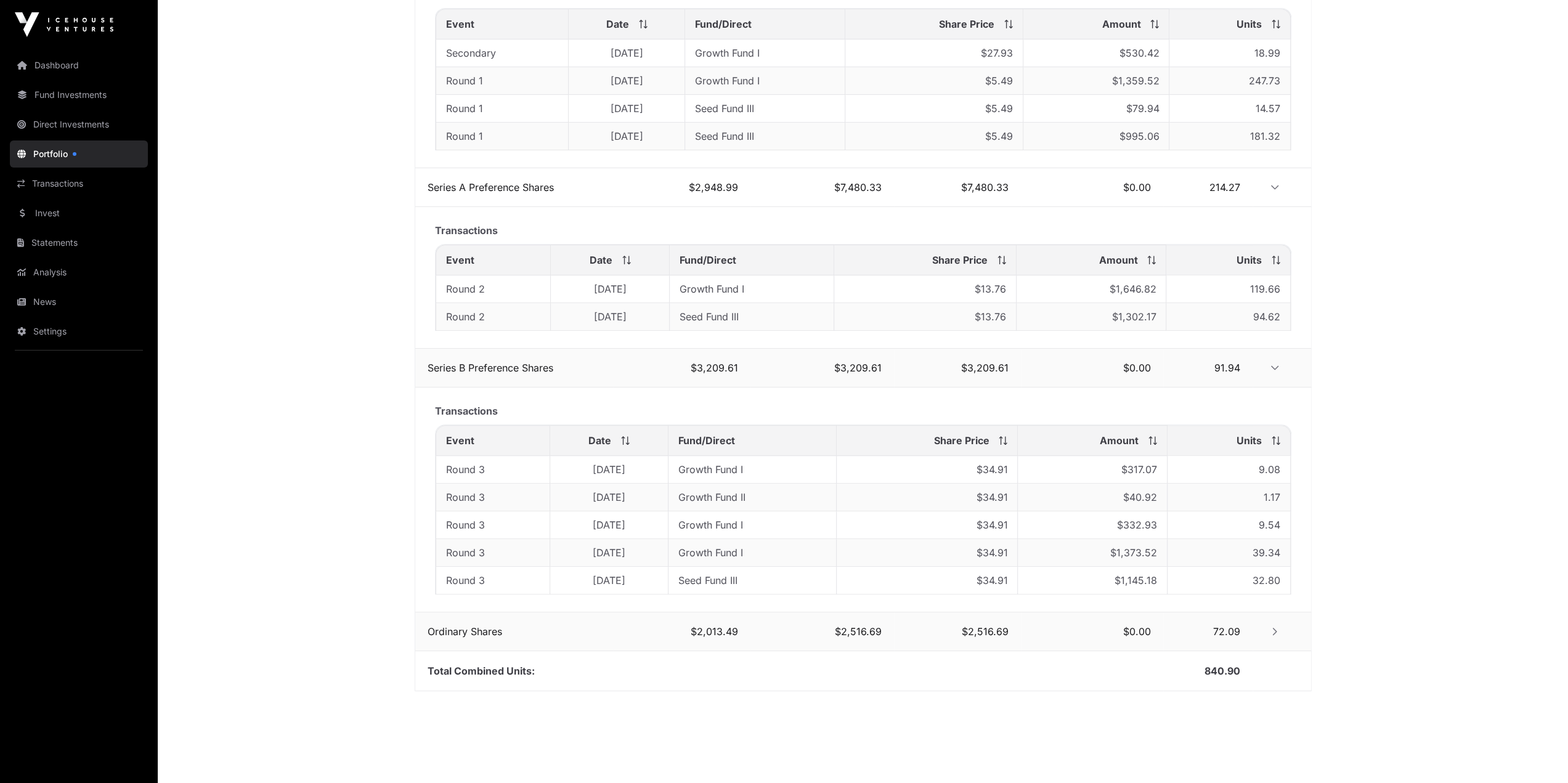
click at [1280, 626] on button "Row Collapsed" at bounding box center [1275, 632] width 20 height 20
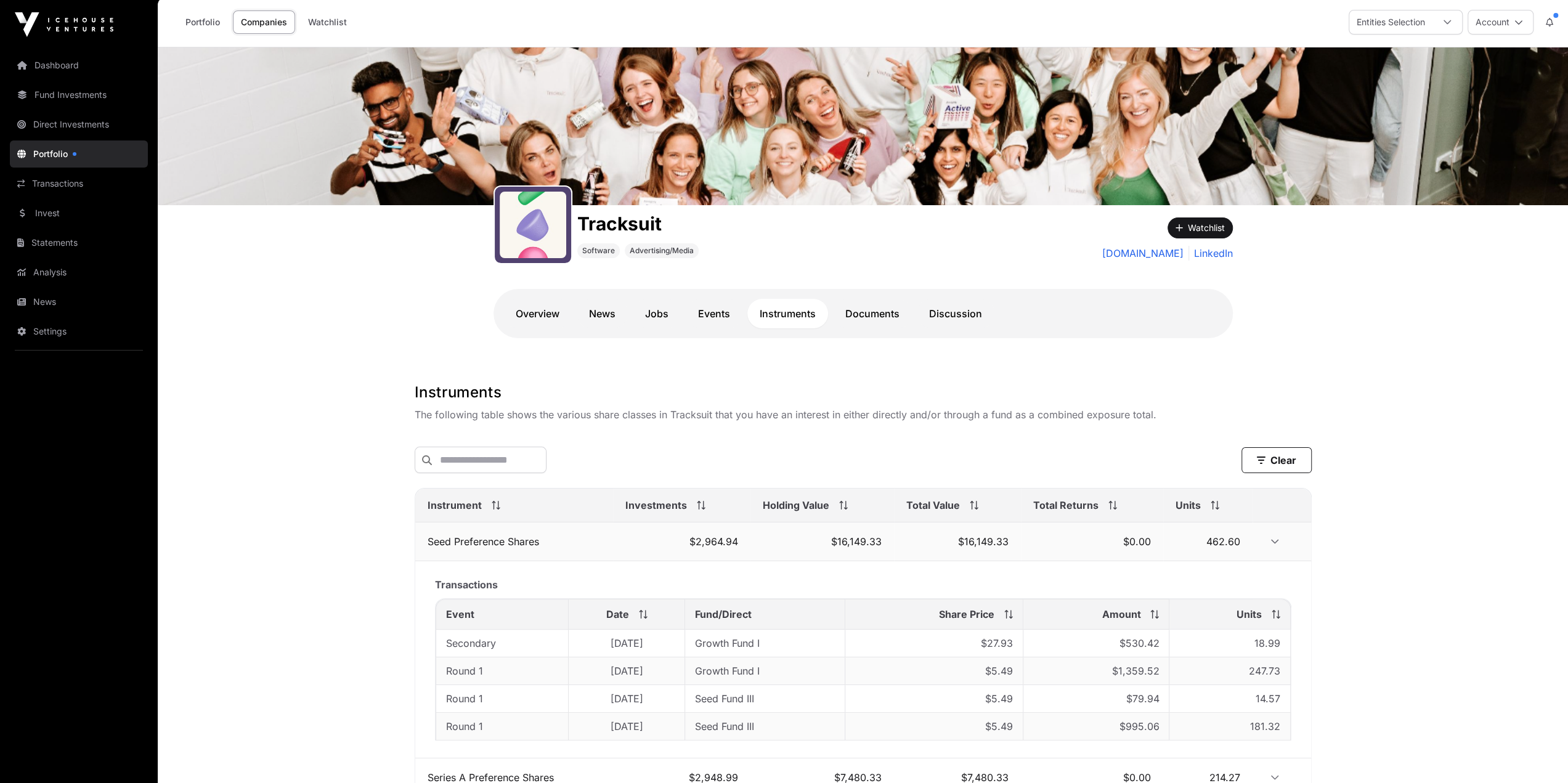
scroll to position [0, 0]
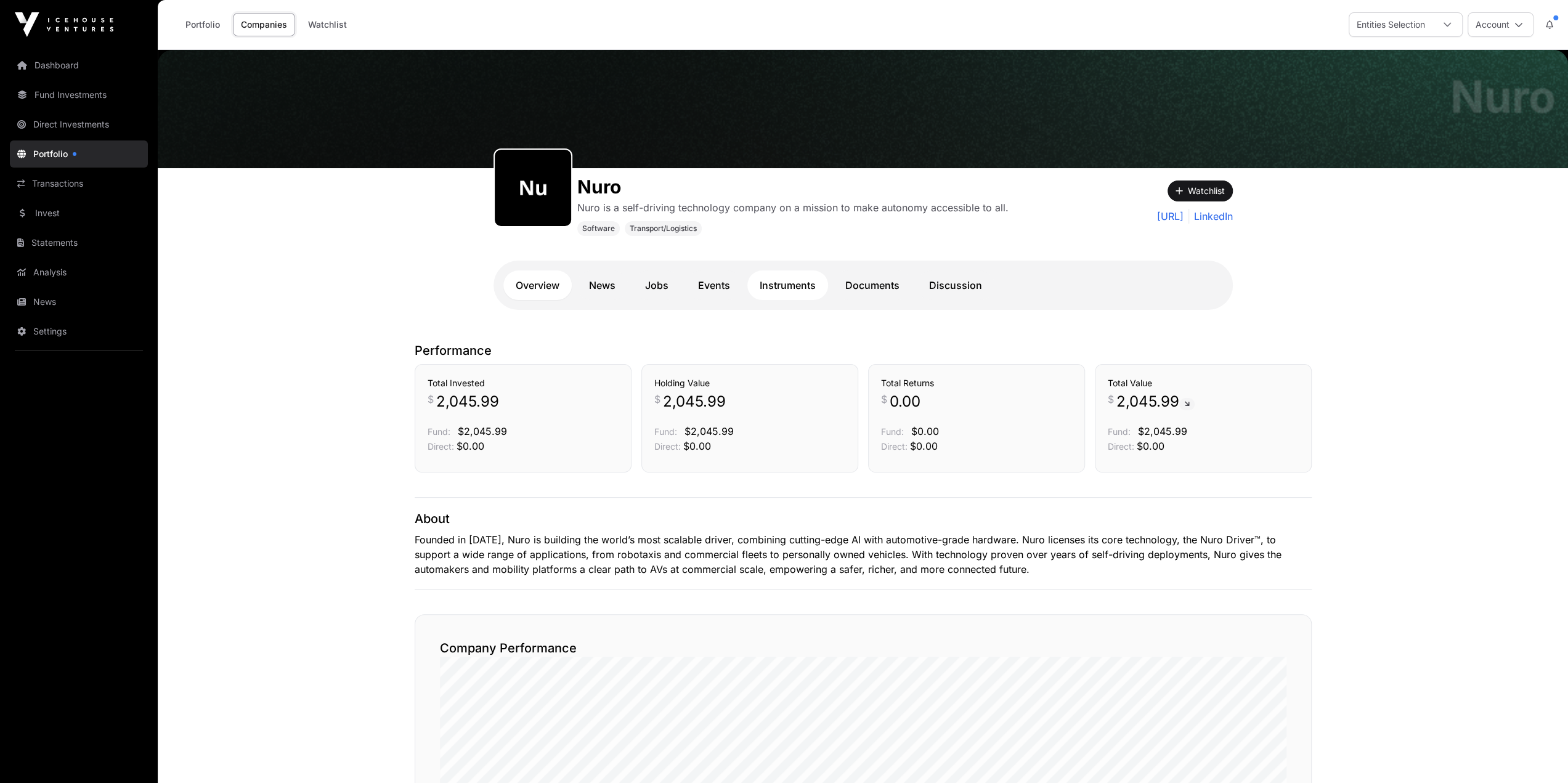
click at [786, 286] on link "Instruments" at bounding box center [787, 285] width 81 height 30
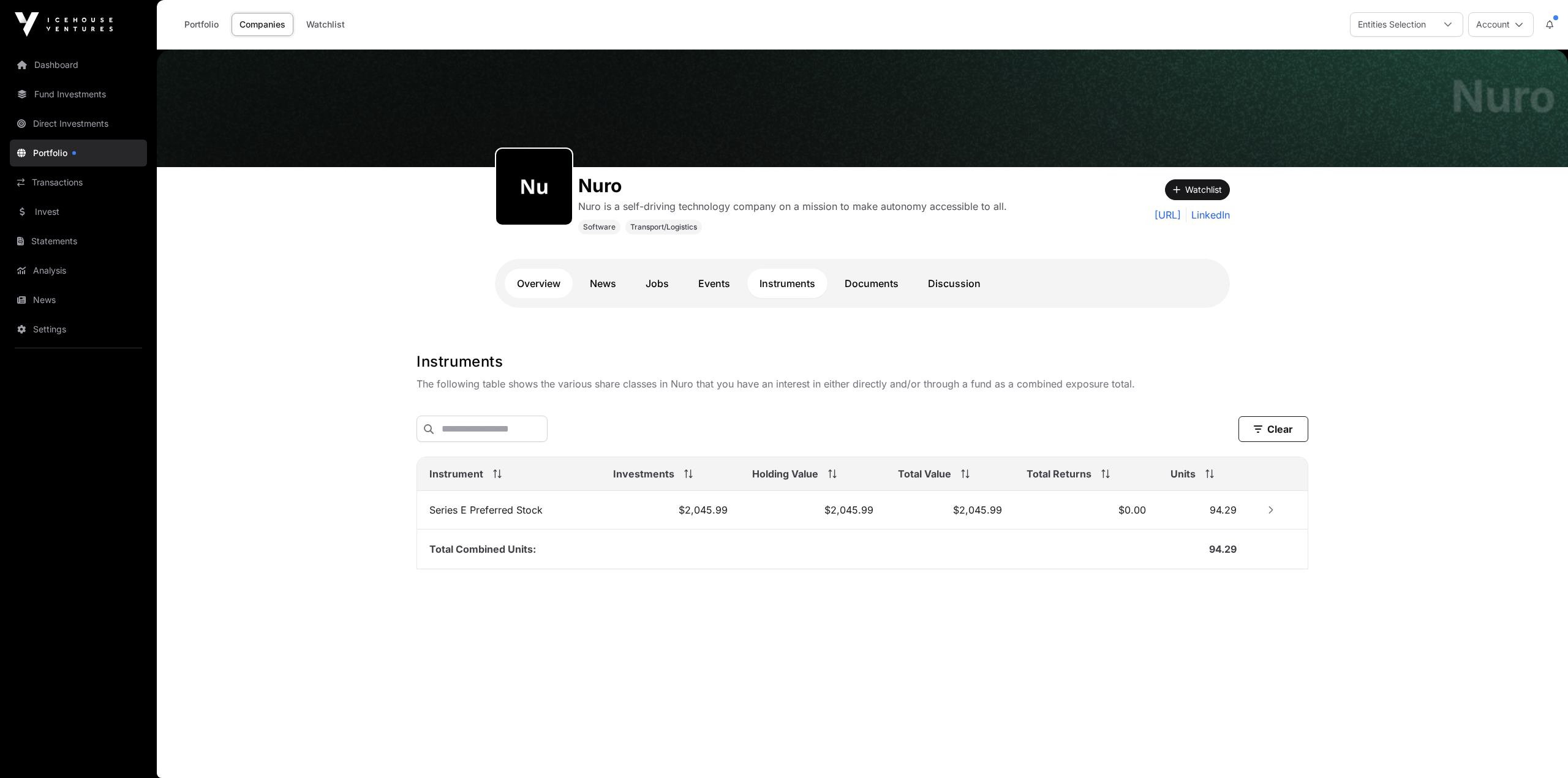
click at [540, 268] on link "Overview" at bounding box center [538, 283] width 68 height 30
